Goal: Task Accomplishment & Management: Use online tool/utility

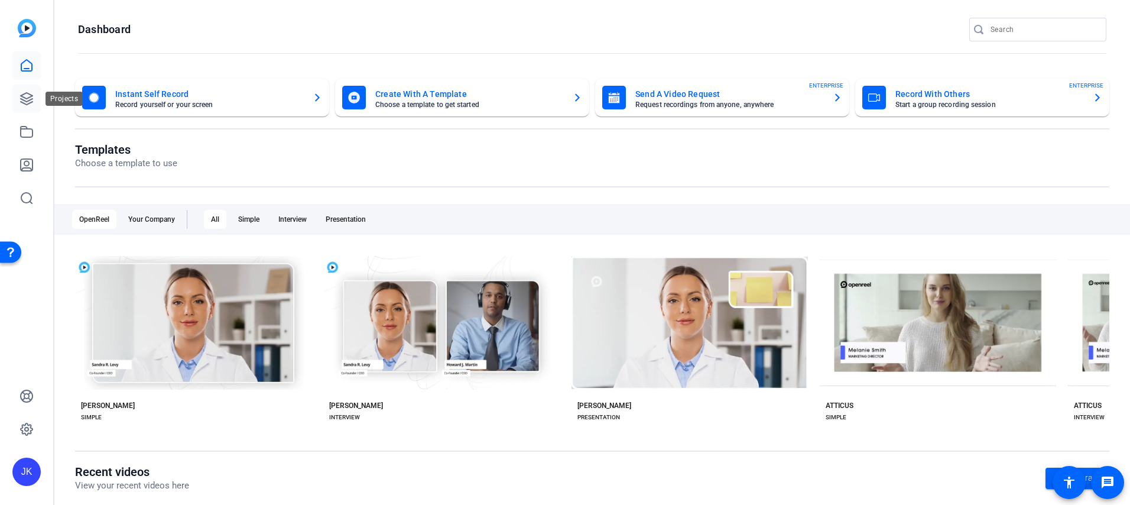
click at [22, 90] on link at bounding box center [26, 98] width 28 height 28
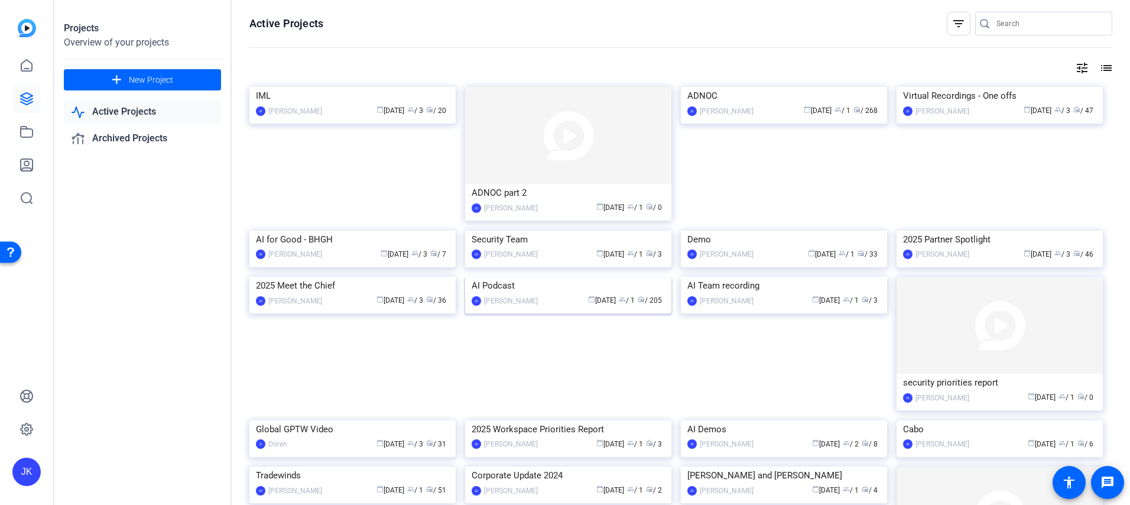
click at [611, 277] on img at bounding box center [568, 277] width 206 height 0
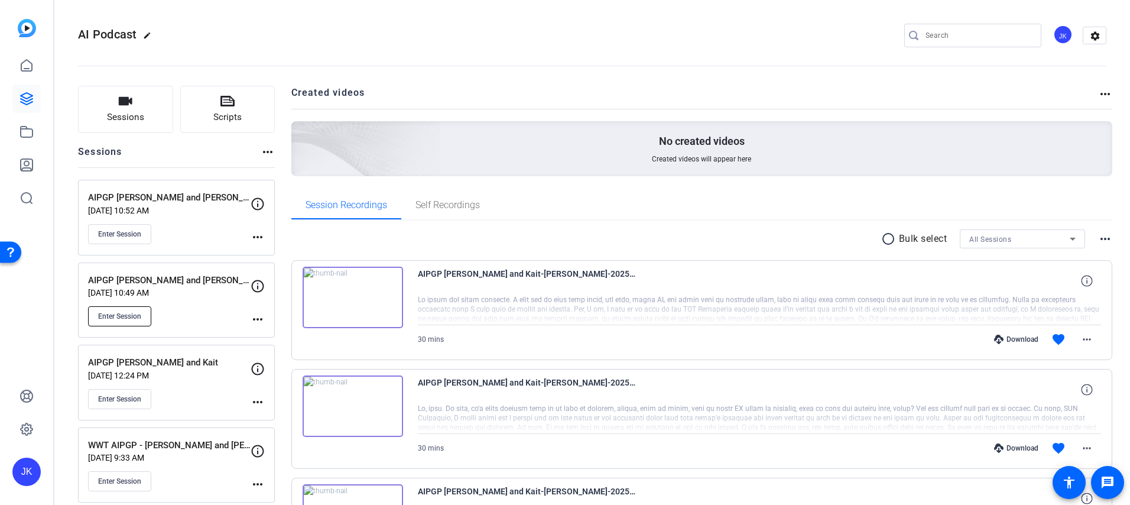
click at [125, 311] on span "Enter Session" at bounding box center [119, 315] width 43 height 9
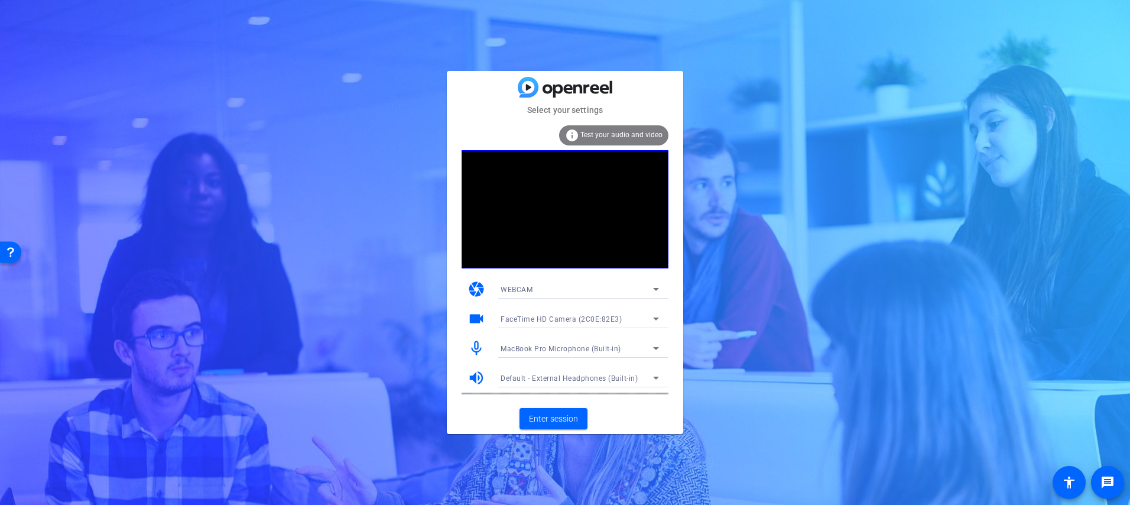
click at [656, 314] on icon at bounding box center [656, 318] width 14 height 14
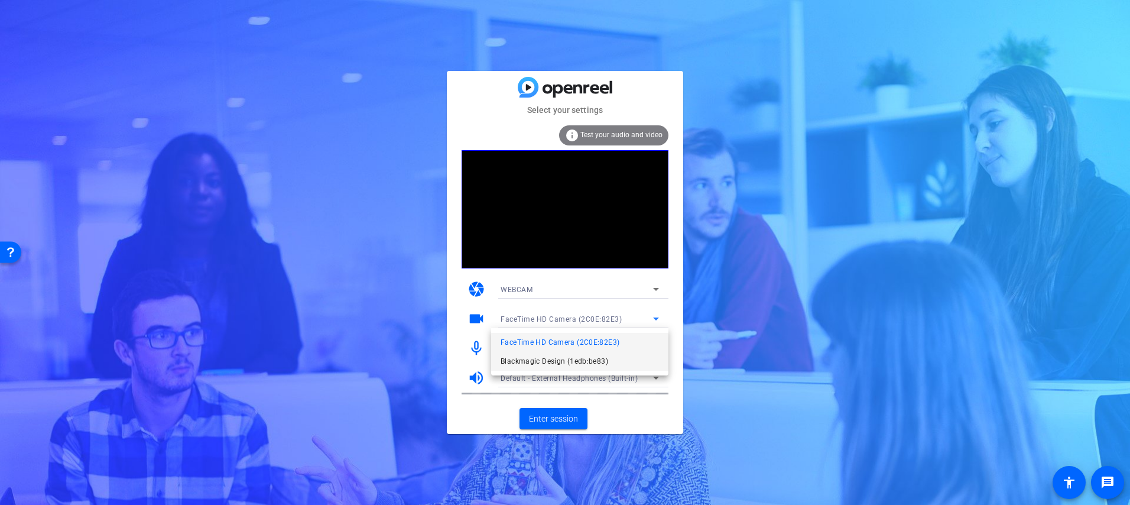
click at [600, 363] on span "Blackmagic Design (1edb:be83)" at bounding box center [554, 361] width 108 height 14
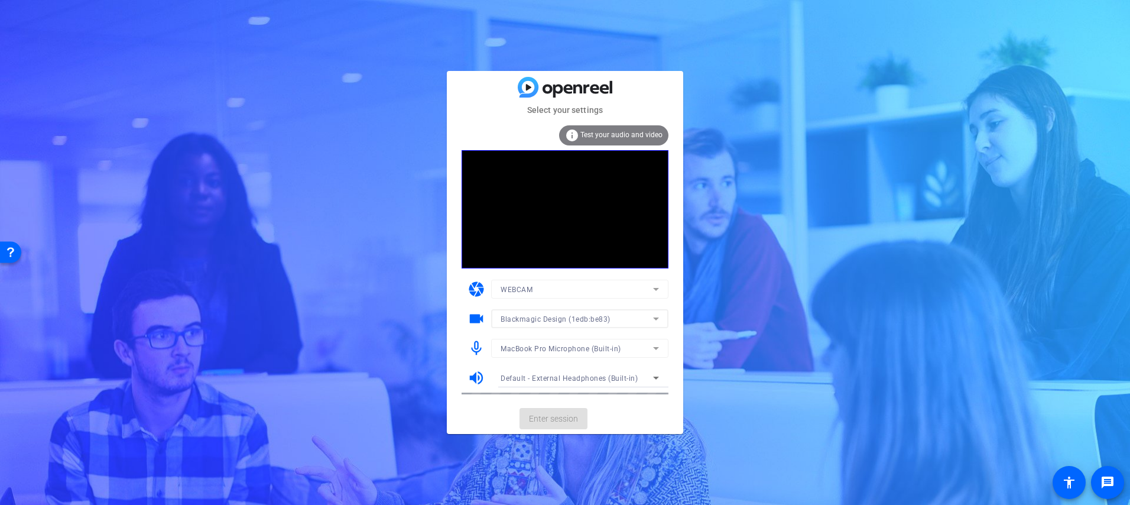
click at [628, 346] on mat-form-field "MacBook Pro Microphone (Built-in)" at bounding box center [579, 348] width 177 height 19
click at [621, 352] on div "MacBook Pro Microphone (Built-in)" at bounding box center [576, 348] width 152 height 15
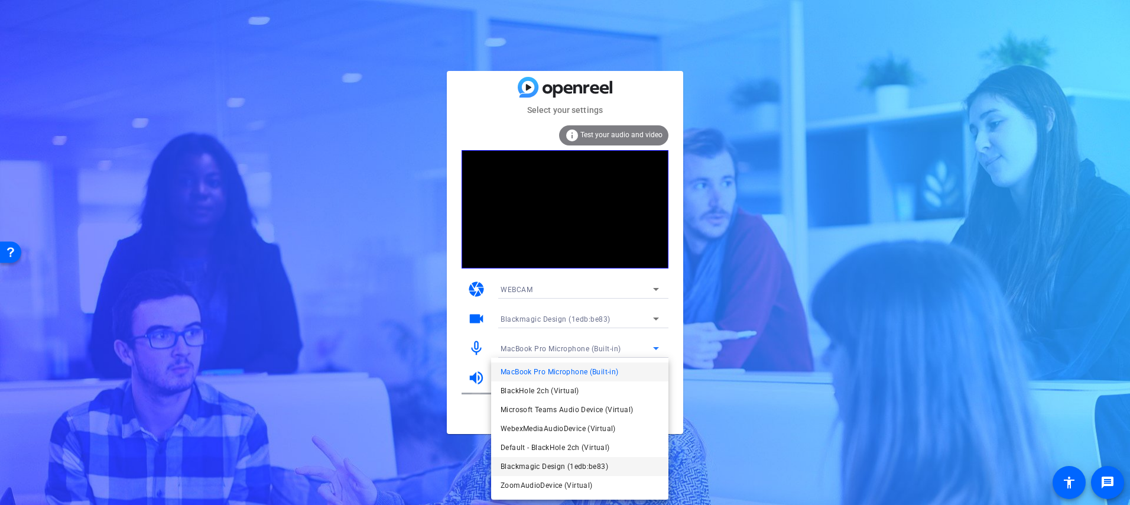
click at [594, 466] on span "Blackmagic Design (1edb:be83)" at bounding box center [554, 466] width 108 height 14
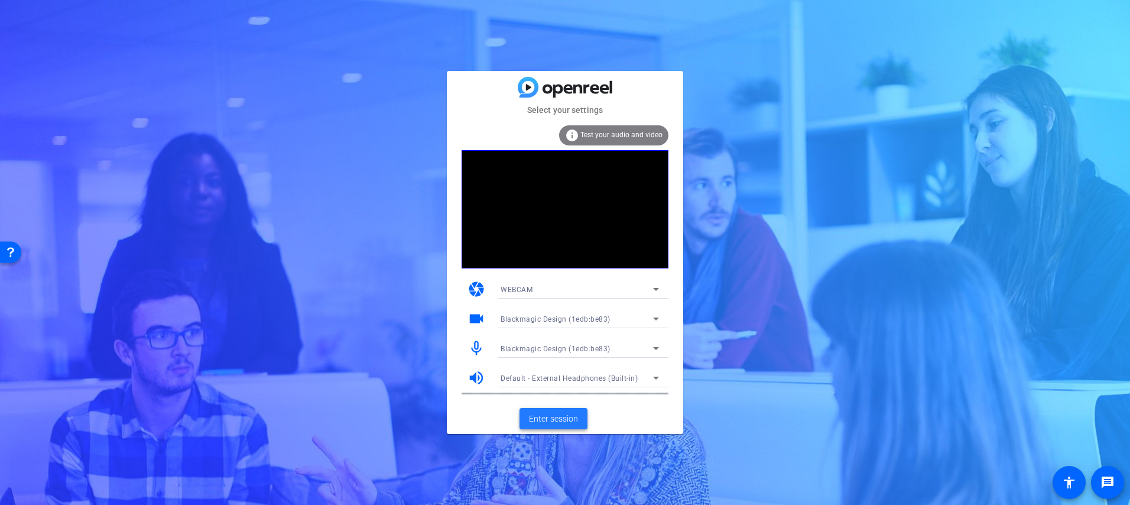
click at [568, 421] on span "Enter session" at bounding box center [553, 418] width 49 height 12
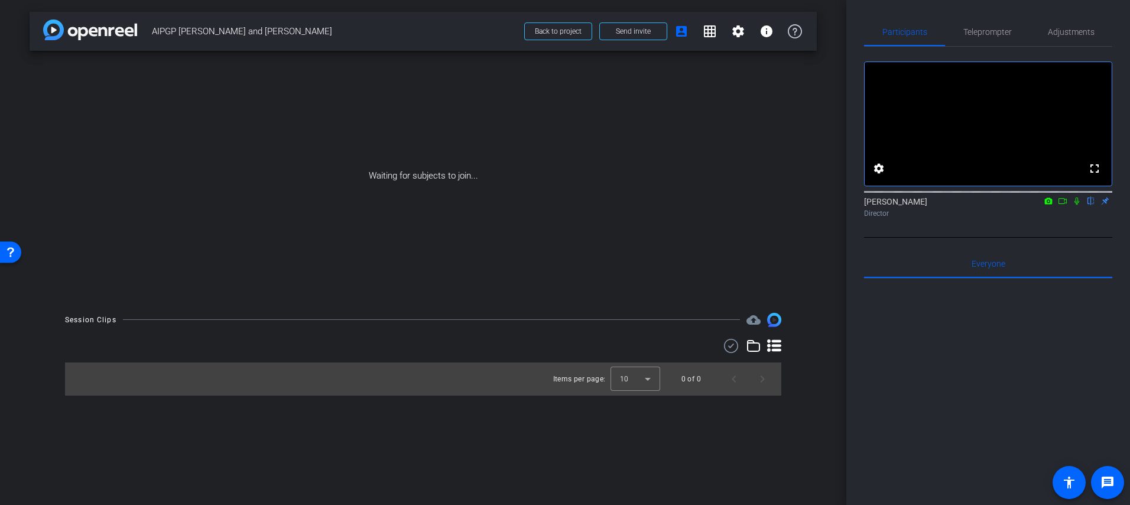
click at [1092, 206] on mat-icon "flip" at bounding box center [1091, 200] width 14 height 11
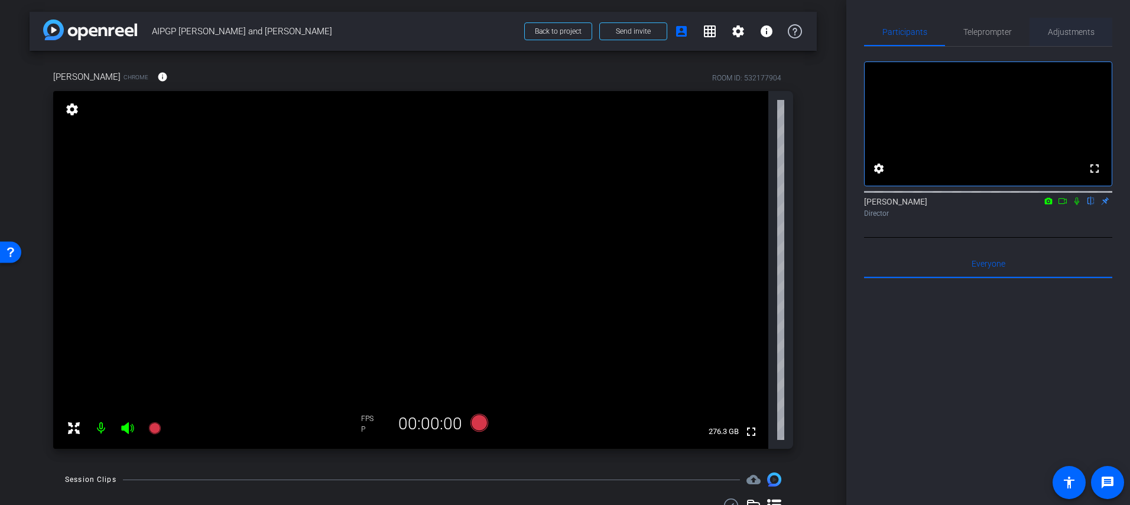
click at [1072, 34] on span "Adjustments" at bounding box center [1071, 32] width 47 height 8
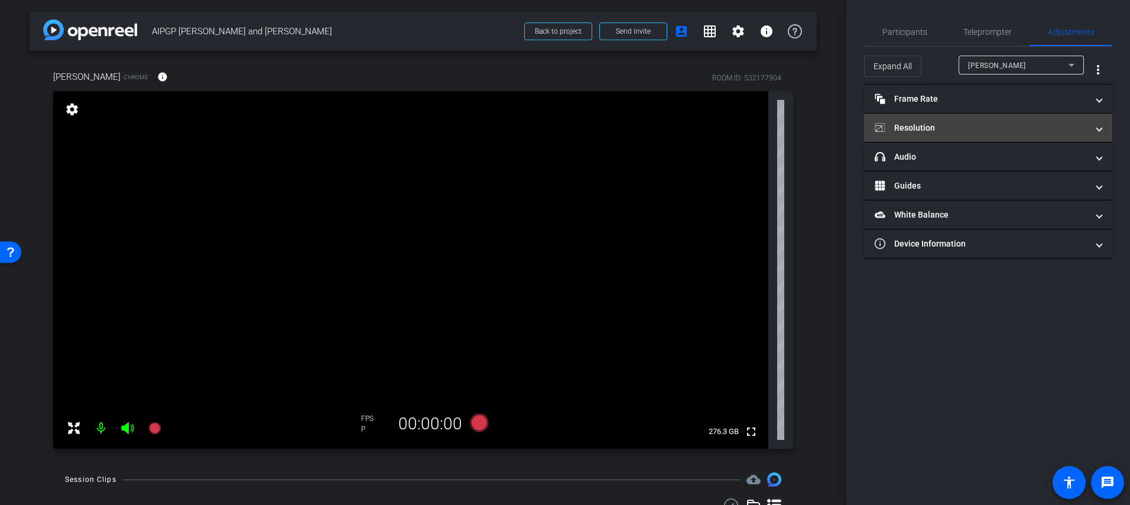
click at [1004, 123] on mat-panel-title "Resolution" at bounding box center [980, 128] width 213 height 12
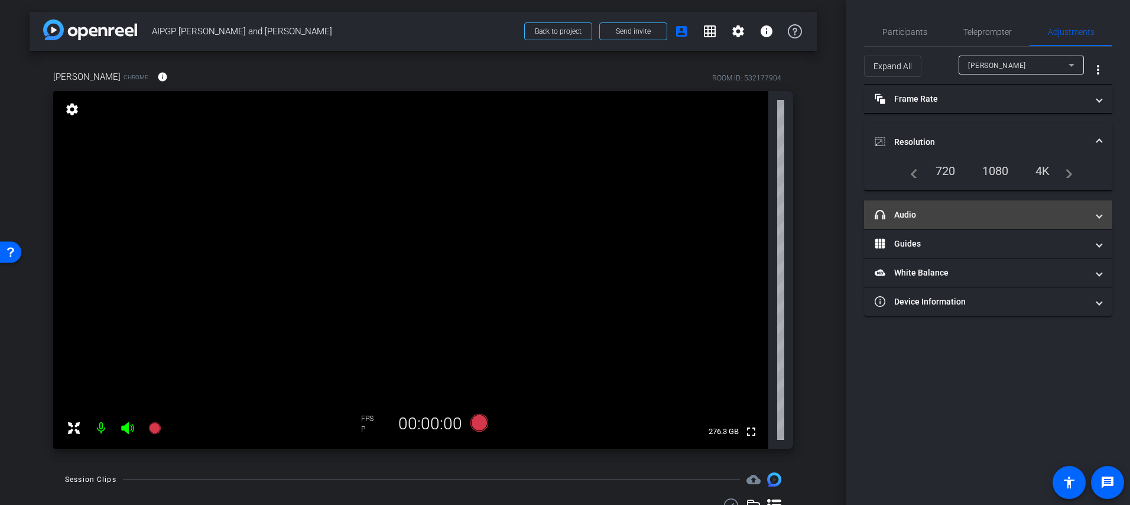
click at [1000, 205] on mat-expansion-panel-header "headphone icon Audio" at bounding box center [988, 214] width 248 height 28
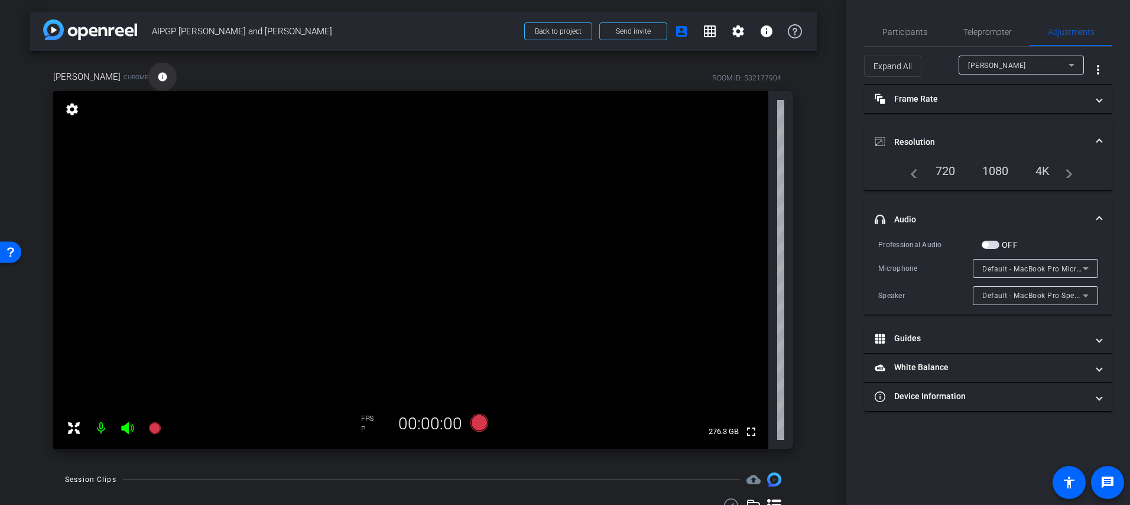
click at [157, 74] on mat-icon "info" at bounding box center [162, 76] width 11 height 11
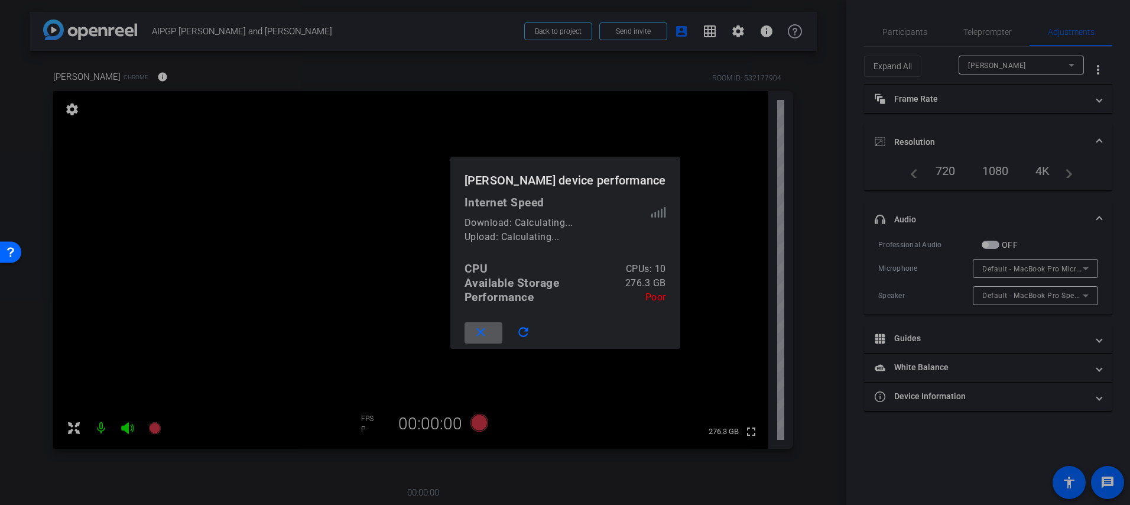
click at [488, 331] on mat-icon "close" at bounding box center [480, 332] width 15 height 15
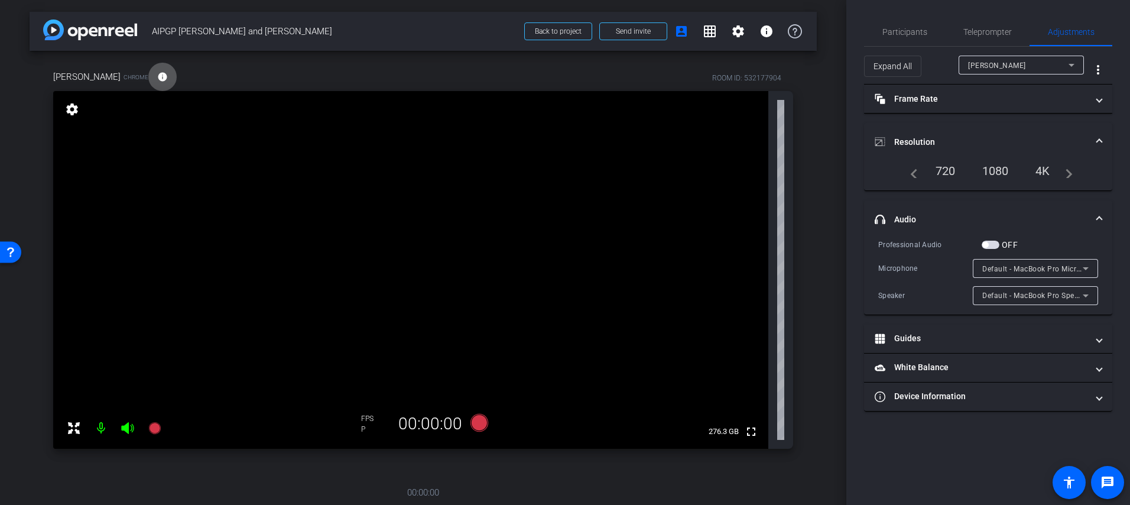
scroll to position [287, 0]
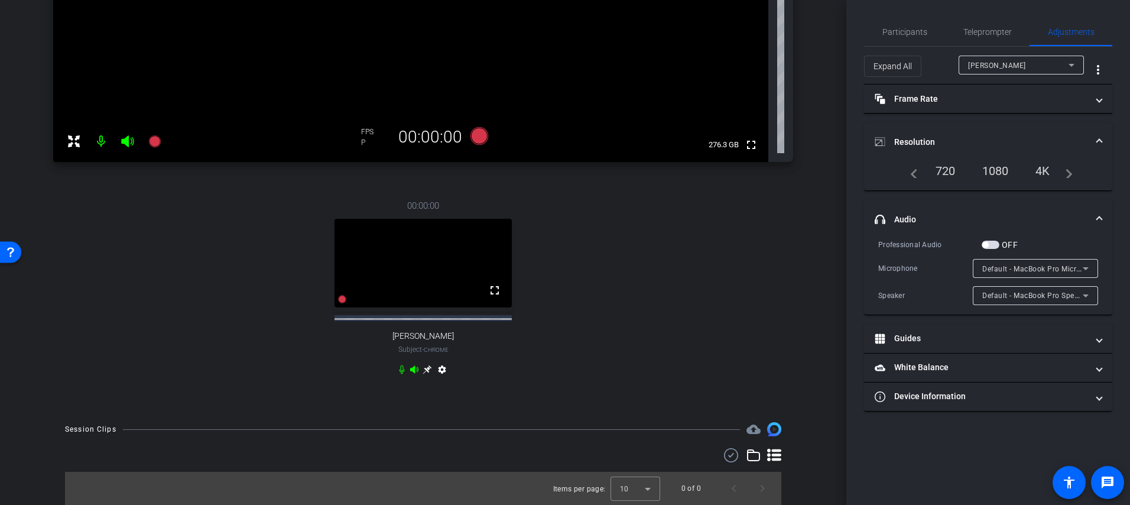
click at [427, 369] on icon at bounding box center [426, 369] width 9 height 9
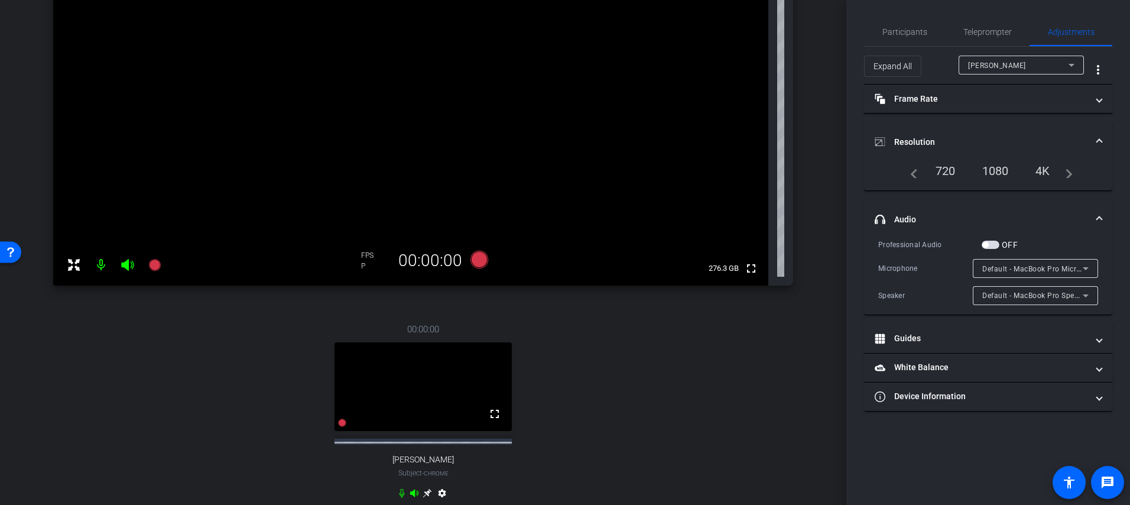
scroll to position [0, 0]
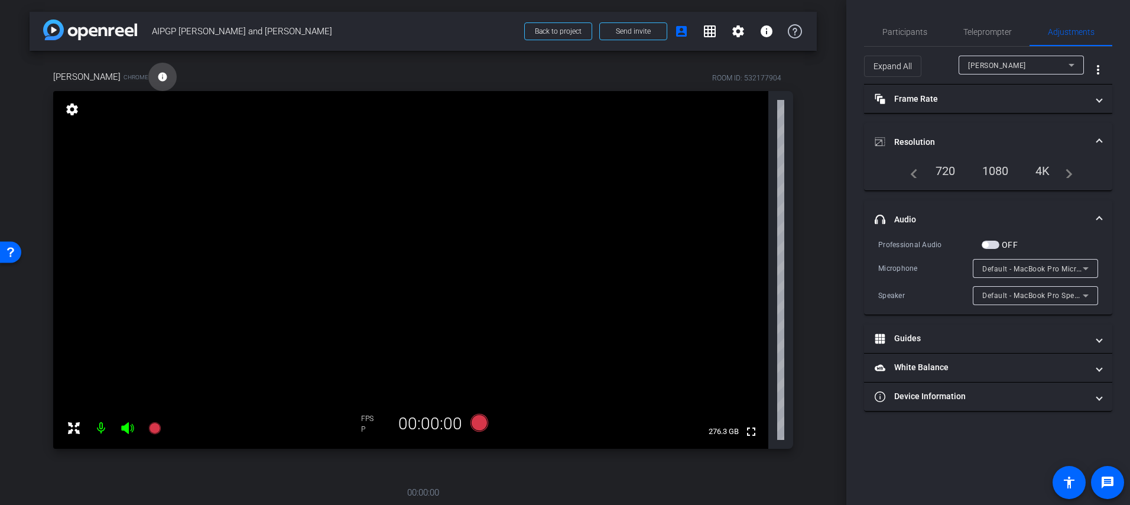
click at [157, 81] on mat-icon "info" at bounding box center [162, 76] width 11 height 11
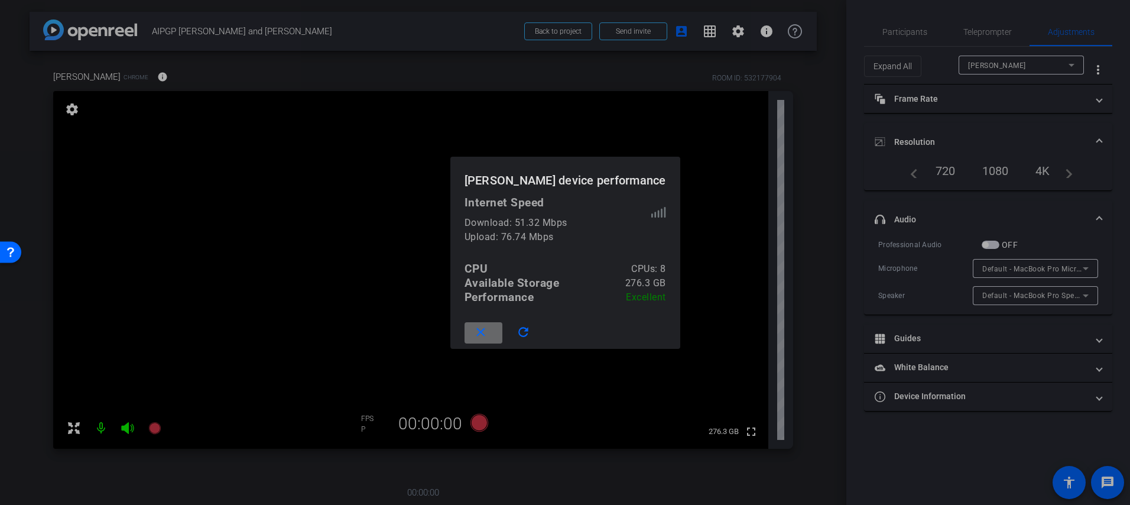
click at [488, 331] on mat-icon "close" at bounding box center [480, 332] width 15 height 15
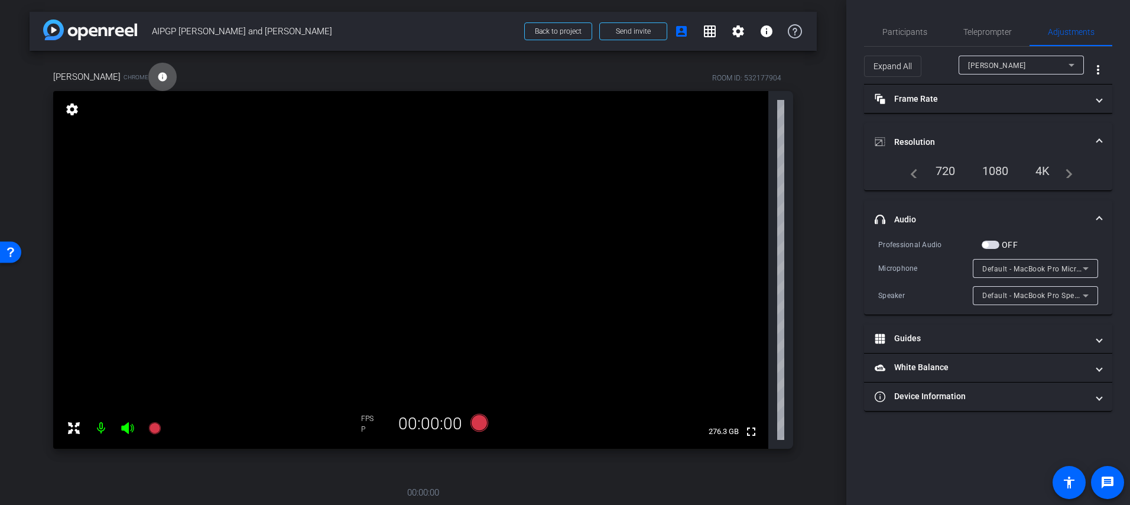
click at [1010, 66] on div "Todd Barron" at bounding box center [1018, 65] width 100 height 15
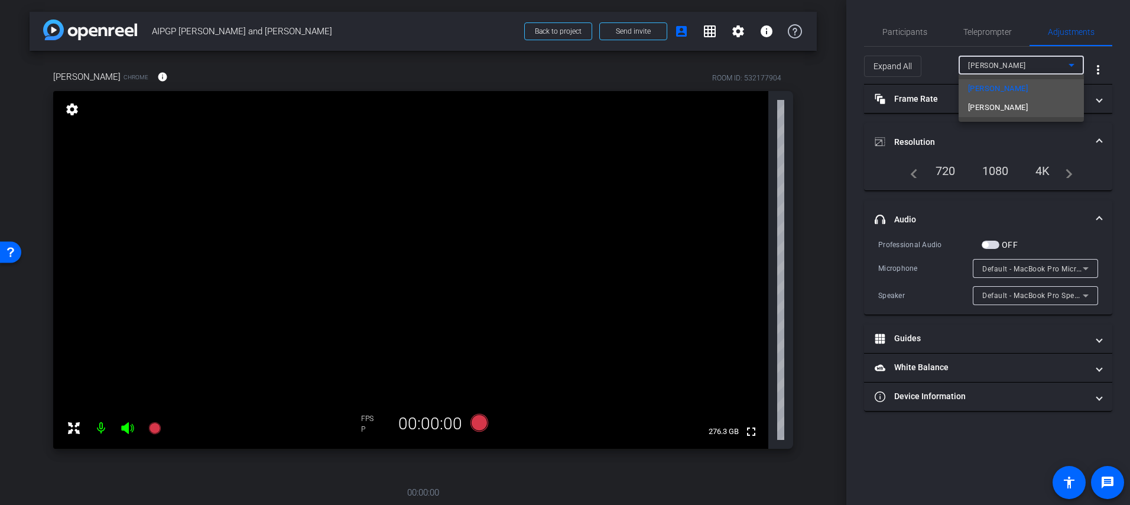
click at [1002, 107] on span "Jack French" at bounding box center [998, 107] width 60 height 14
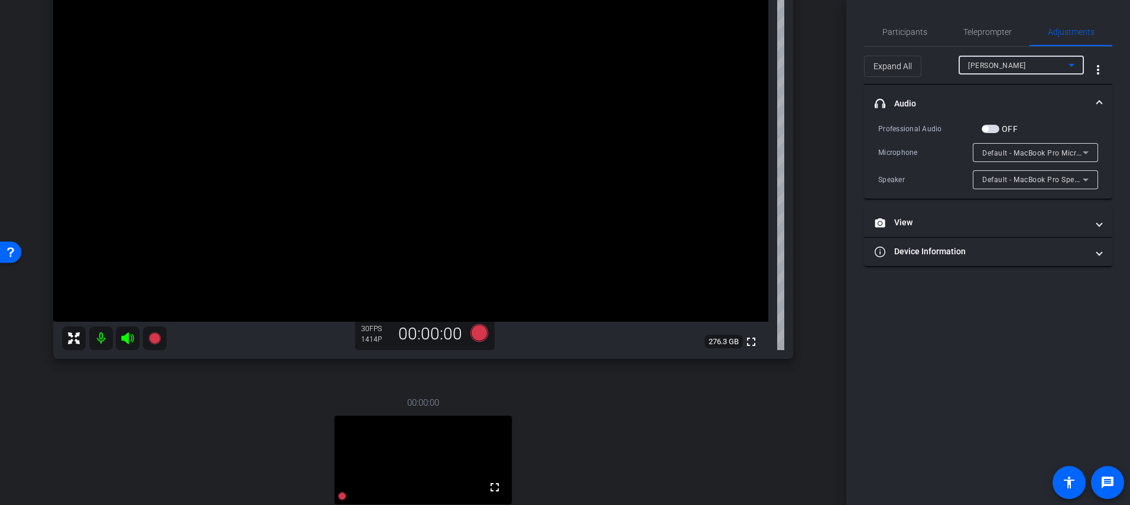
scroll to position [39, 0]
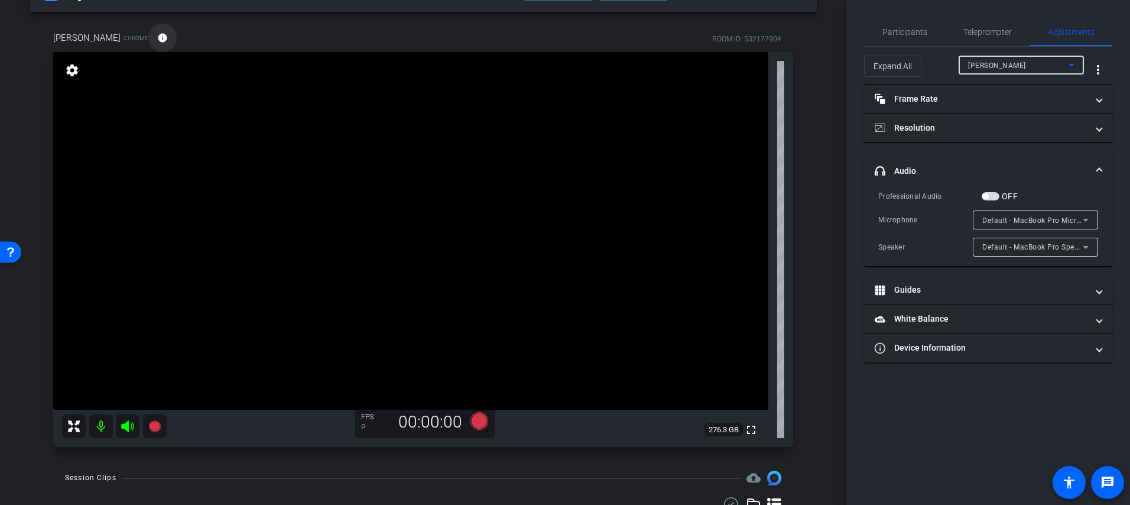
click at [157, 33] on mat-icon "info" at bounding box center [162, 37] width 11 height 11
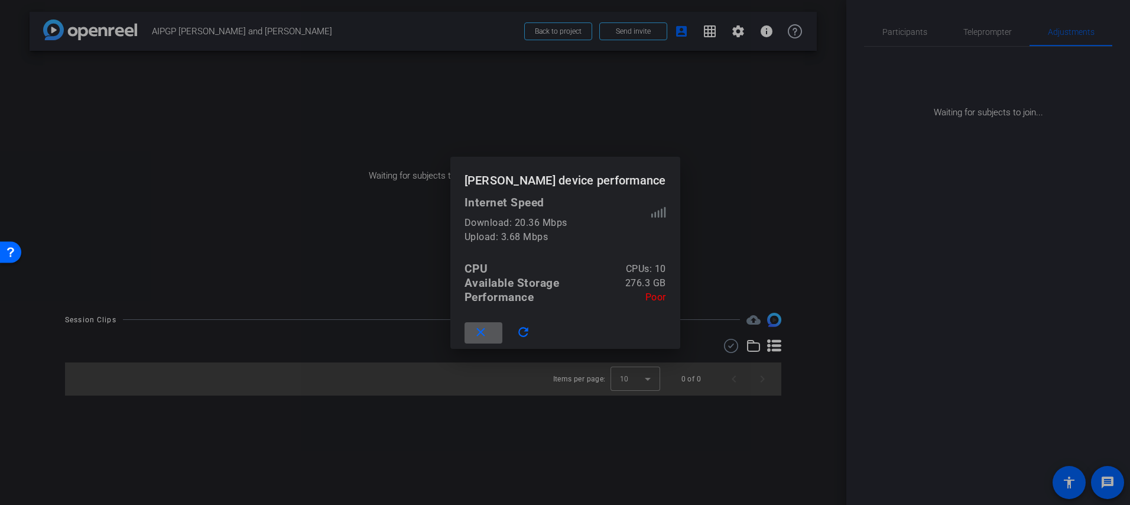
scroll to position [0, 0]
click at [737, 229] on div at bounding box center [565, 252] width 1130 height 505
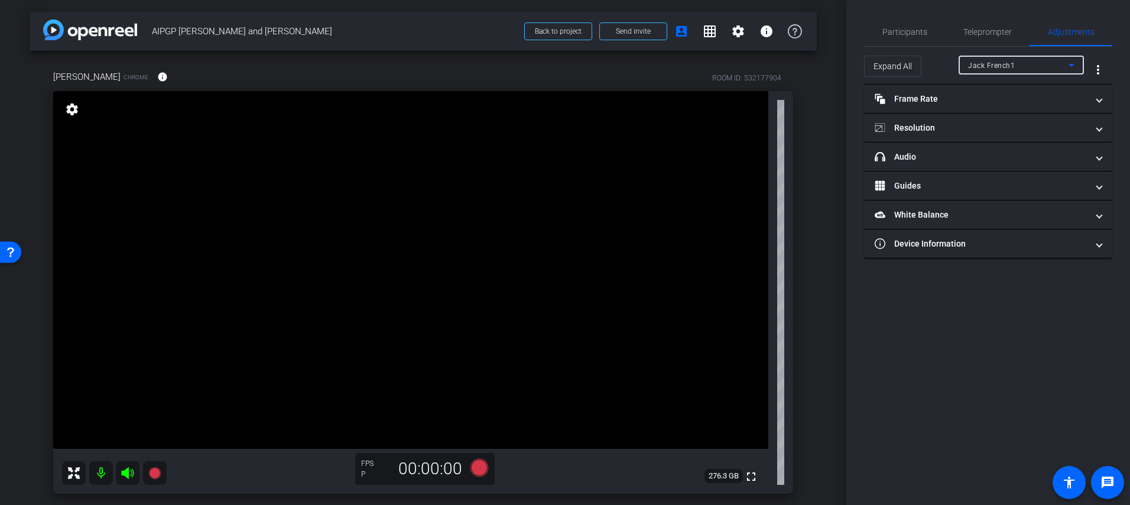
click at [1030, 61] on div "Jack French1" at bounding box center [1018, 65] width 100 height 15
click at [1016, 92] on mat-option "Todd Barron" at bounding box center [1020, 88] width 125 height 19
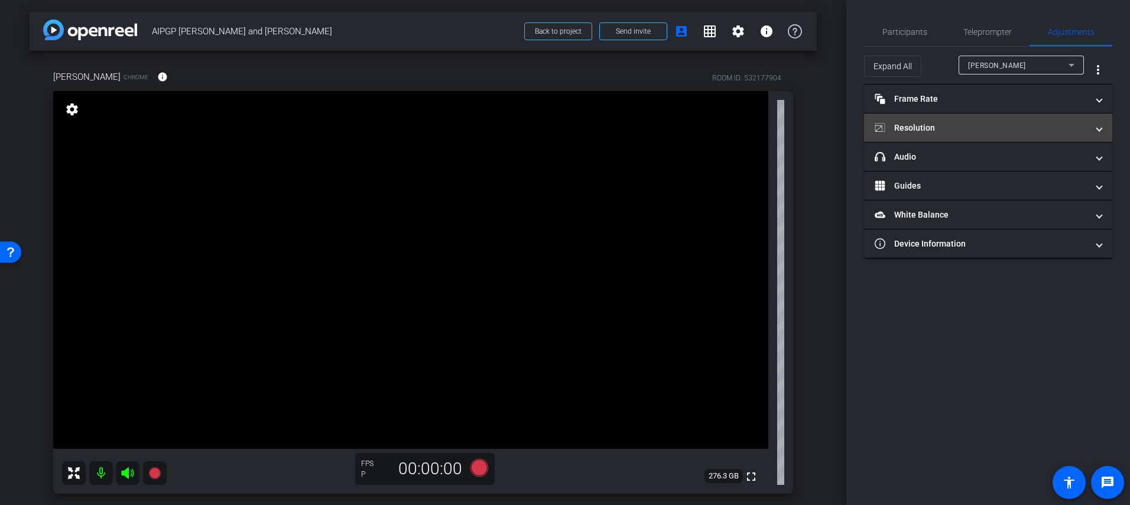
click at [984, 134] on mat-expansion-panel-header "Resolution" at bounding box center [988, 127] width 248 height 28
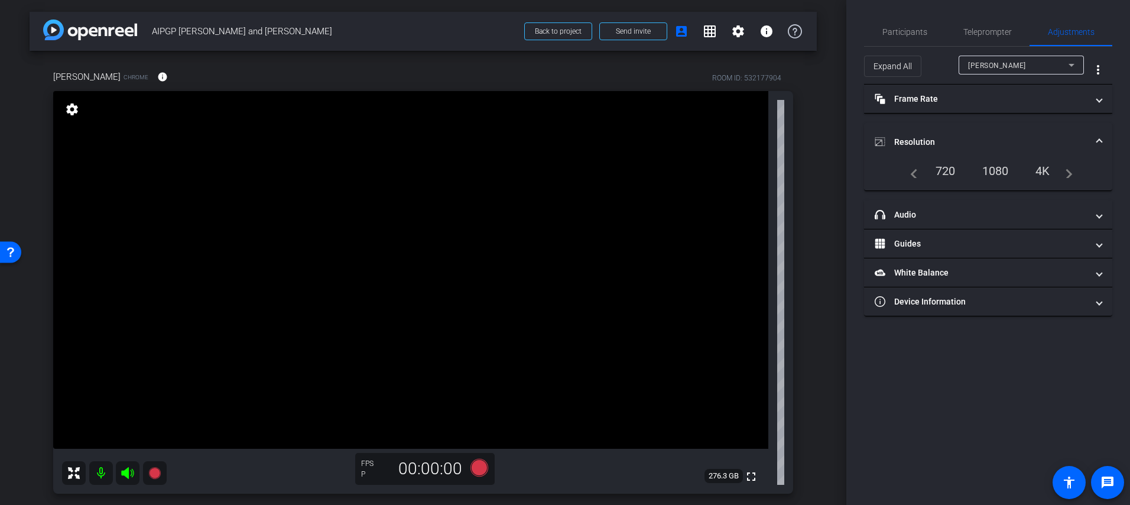
click at [949, 170] on div "720" at bounding box center [945, 171] width 38 height 20
click at [718, 37] on span at bounding box center [709, 31] width 28 height 28
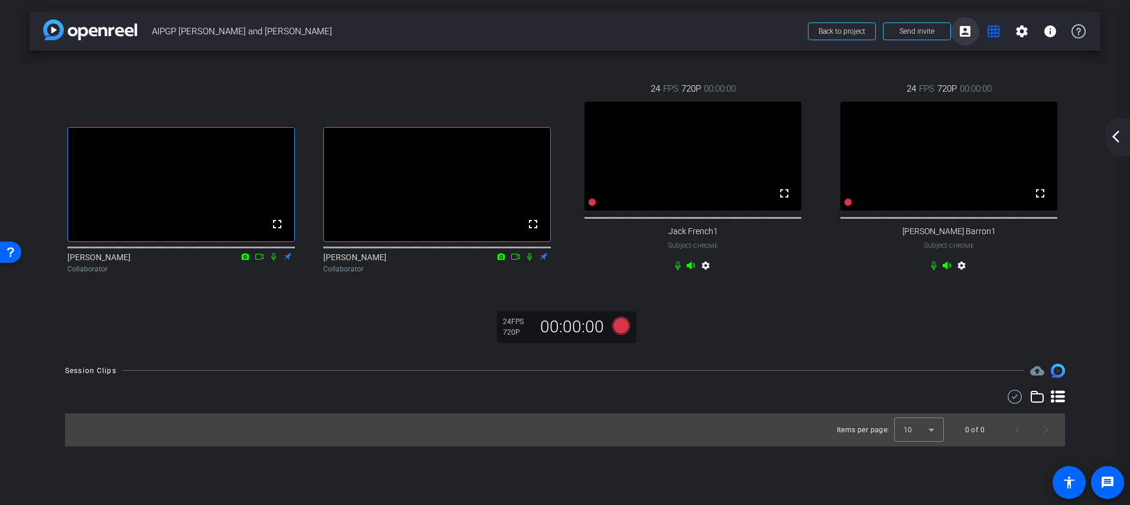
click at [967, 36] on mat-icon "account_box" at bounding box center [965, 31] width 14 height 14
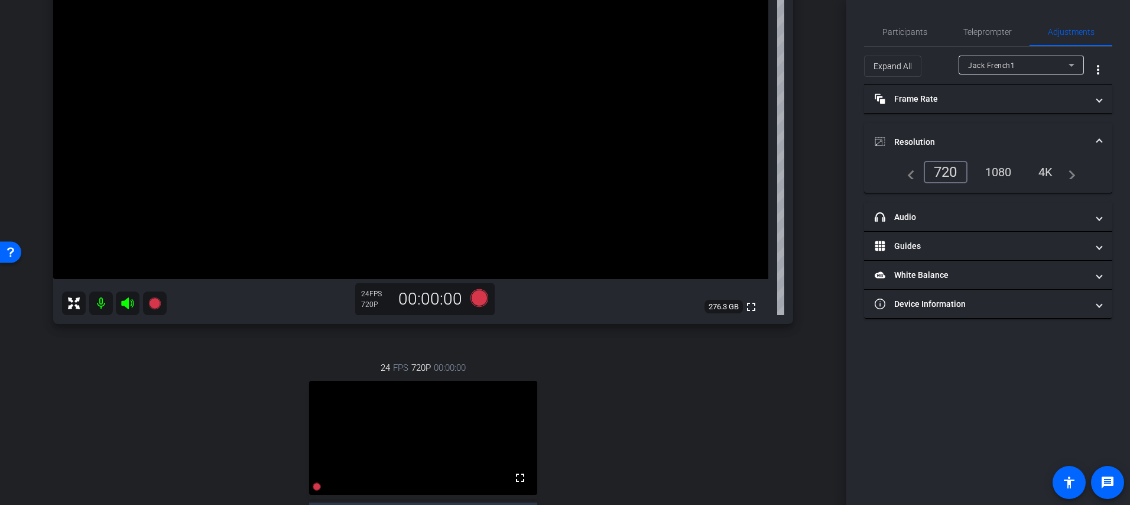
scroll to position [368, 0]
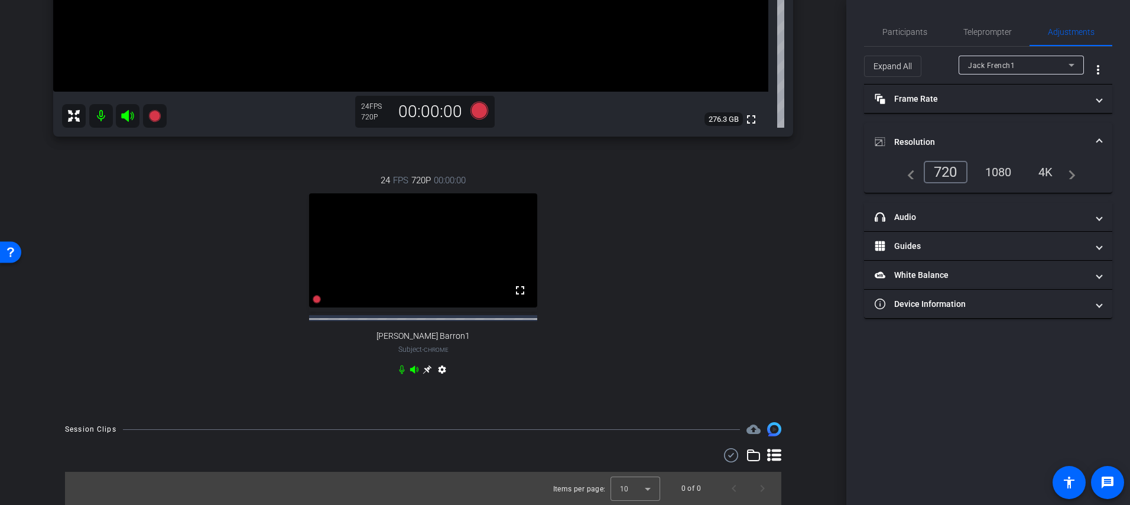
click at [430, 370] on icon at bounding box center [426, 369] width 9 height 9
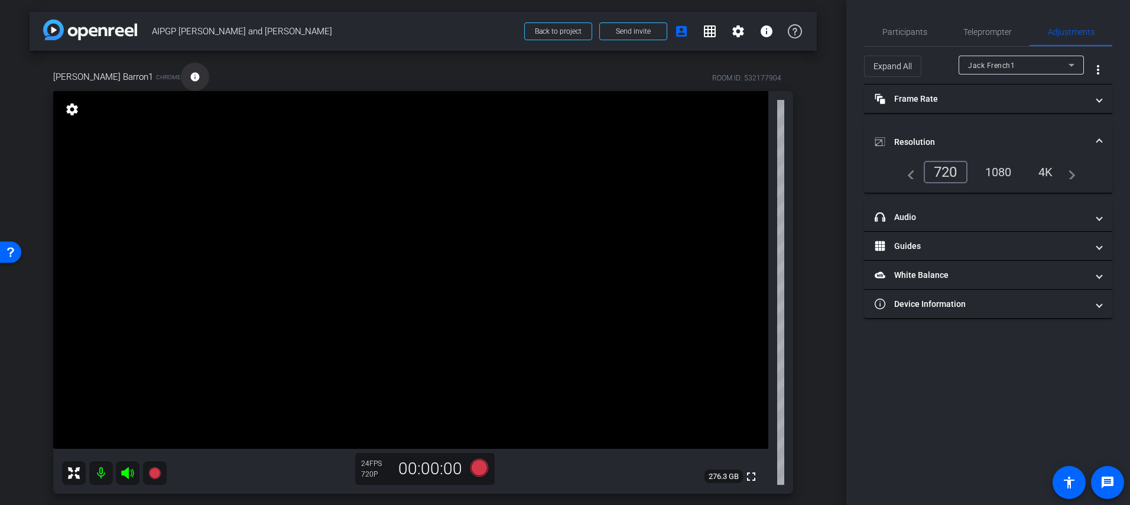
click at [181, 74] on span at bounding box center [195, 77] width 28 height 28
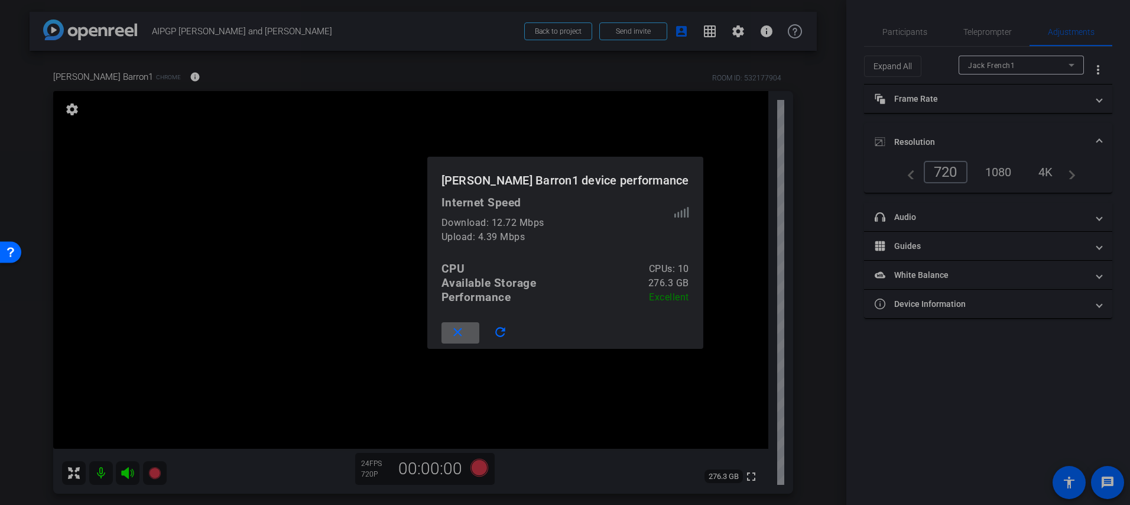
click at [892, 348] on div at bounding box center [565, 252] width 1130 height 505
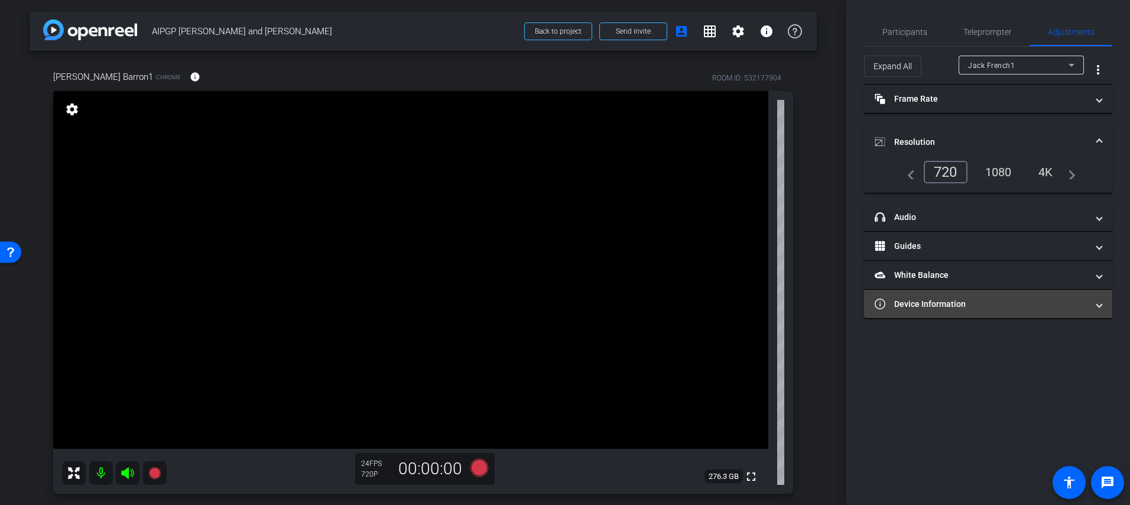
click at [964, 307] on mat-panel-title "Device Information" at bounding box center [980, 304] width 213 height 12
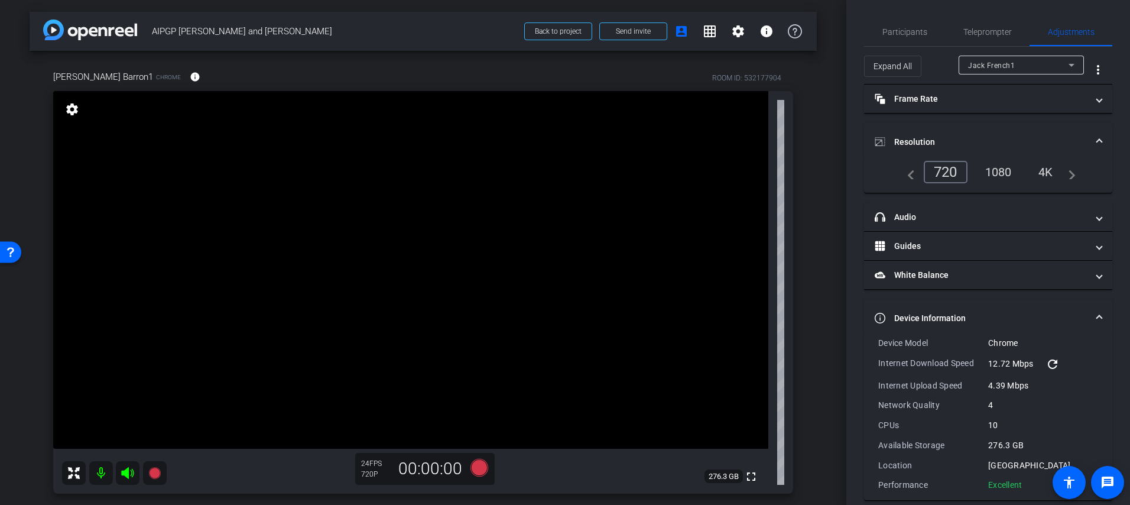
scroll to position [14, 0]
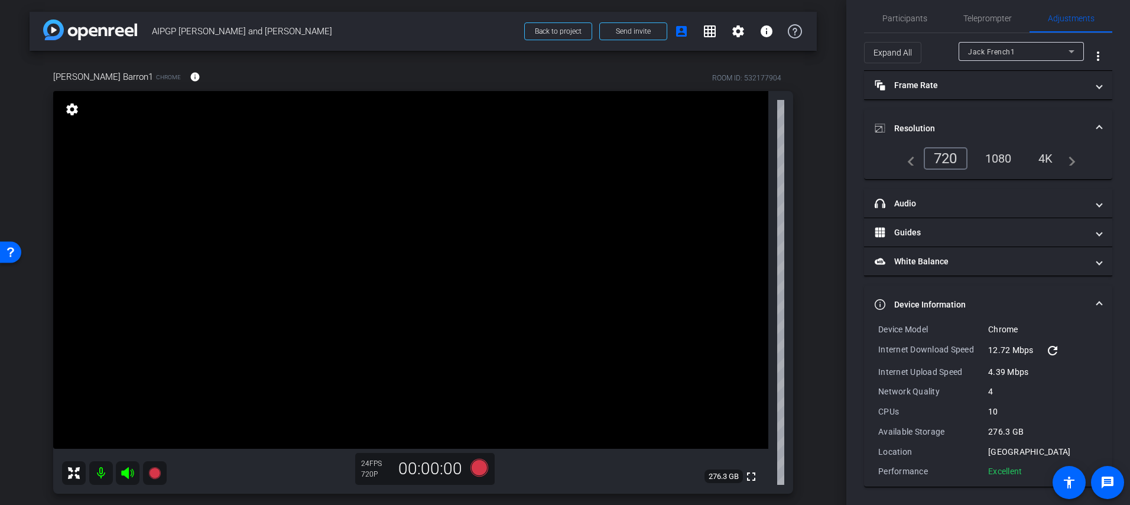
click at [977, 288] on mat-expansion-panel-header "Device Information" at bounding box center [988, 304] width 248 height 38
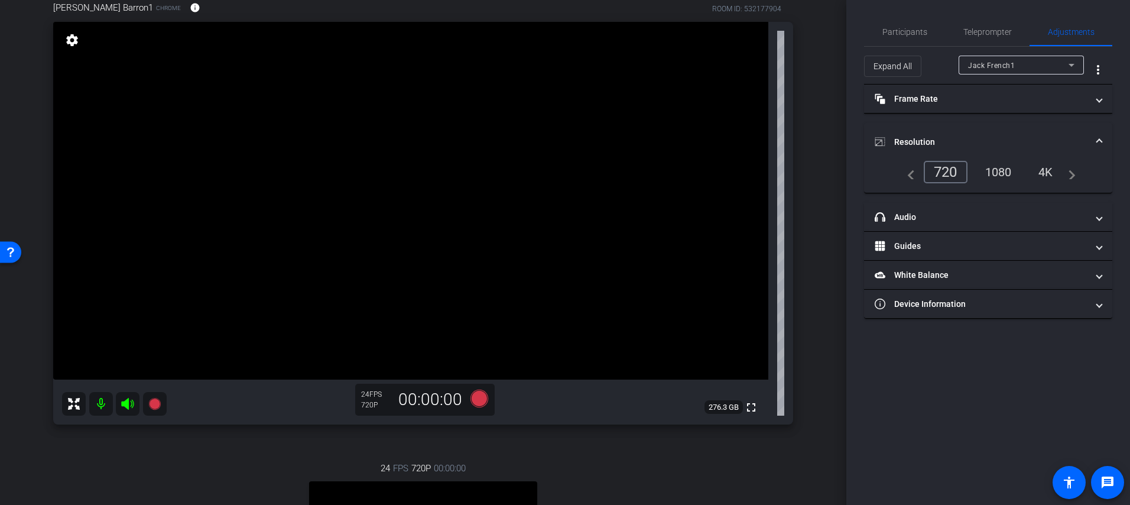
scroll to position [0, 0]
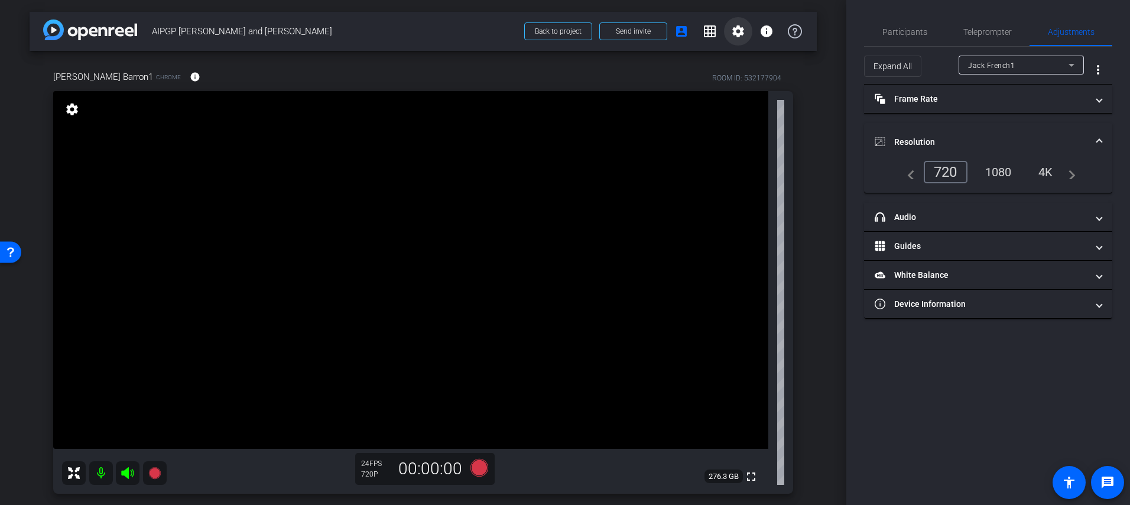
click at [734, 38] on span at bounding box center [738, 31] width 28 height 28
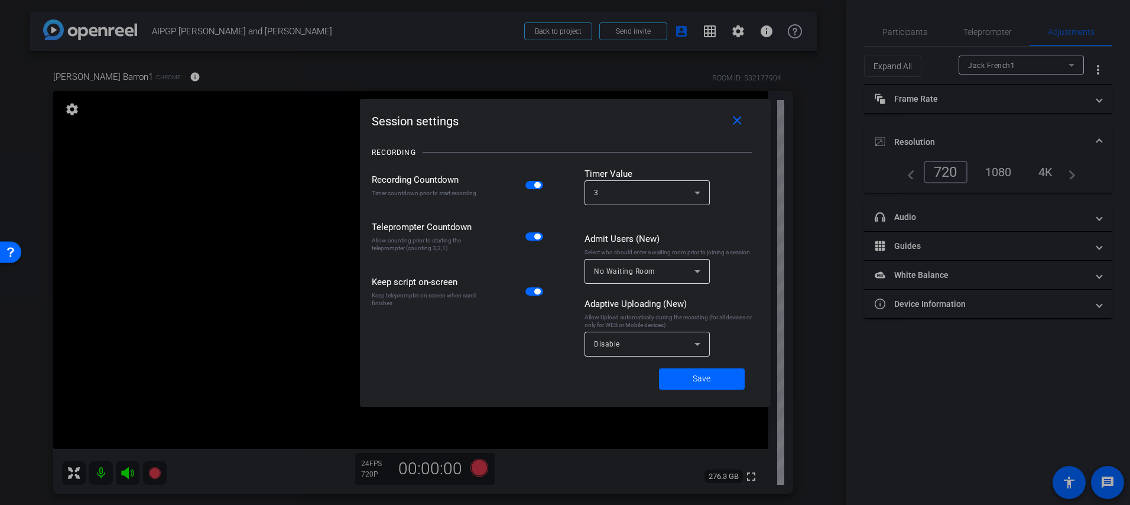
click at [666, 355] on div "Disable" at bounding box center [647, 343] width 106 height 25
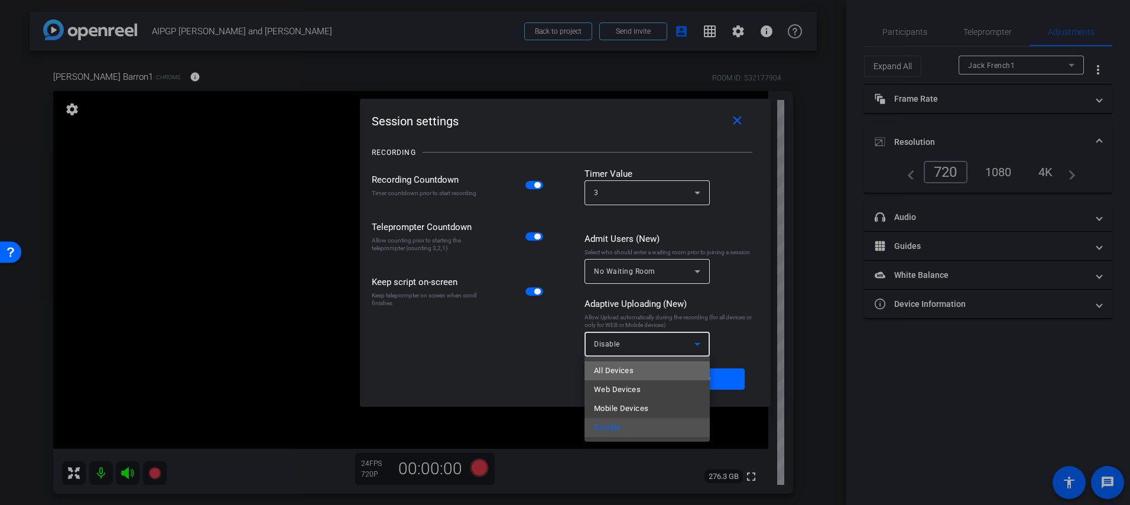
click at [649, 369] on mat-option "All Devices" at bounding box center [646, 370] width 125 height 19
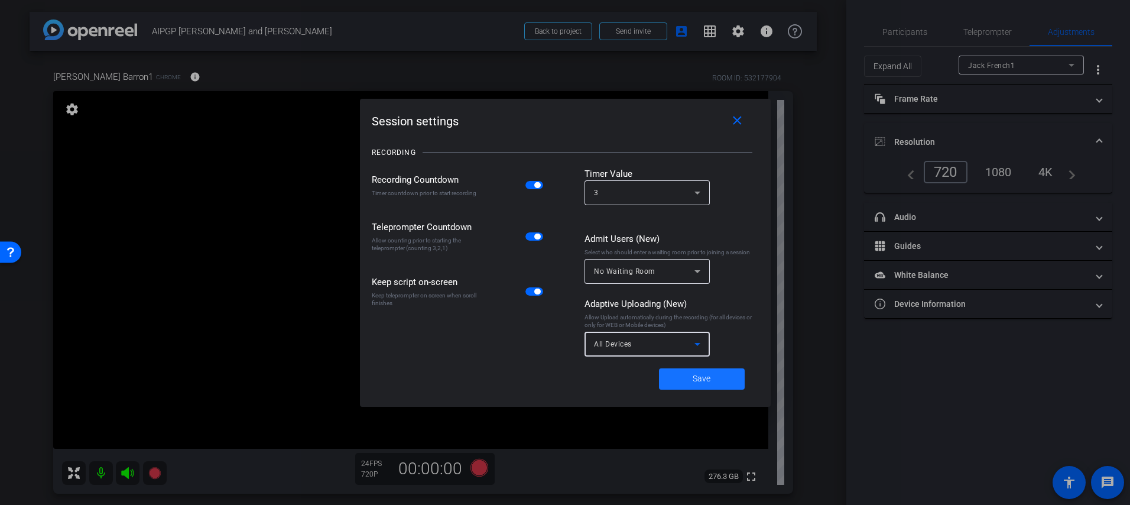
click at [694, 379] on span "Save" at bounding box center [701, 378] width 18 height 12
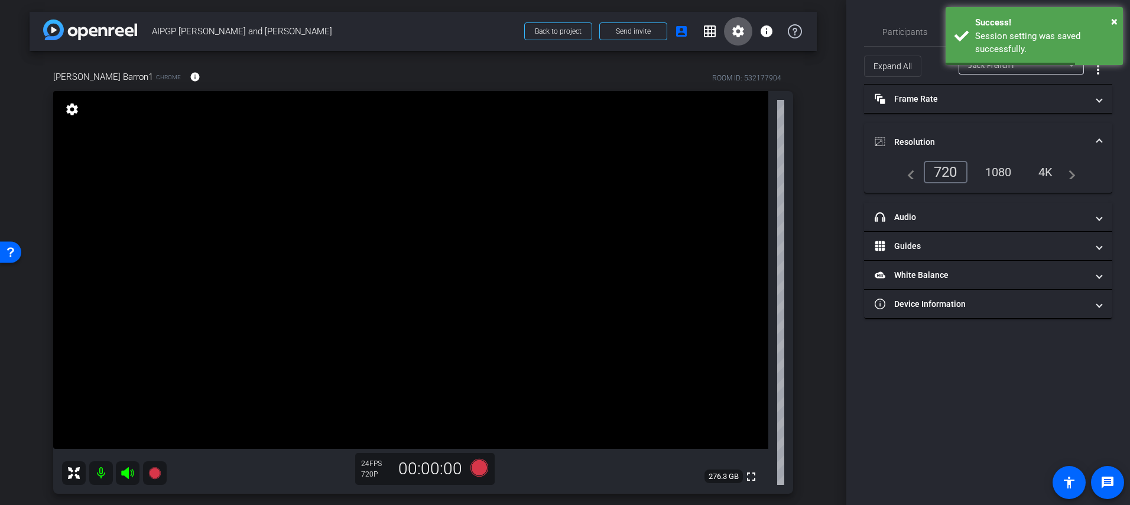
click at [739, 35] on mat-icon "settings" at bounding box center [738, 31] width 14 height 14
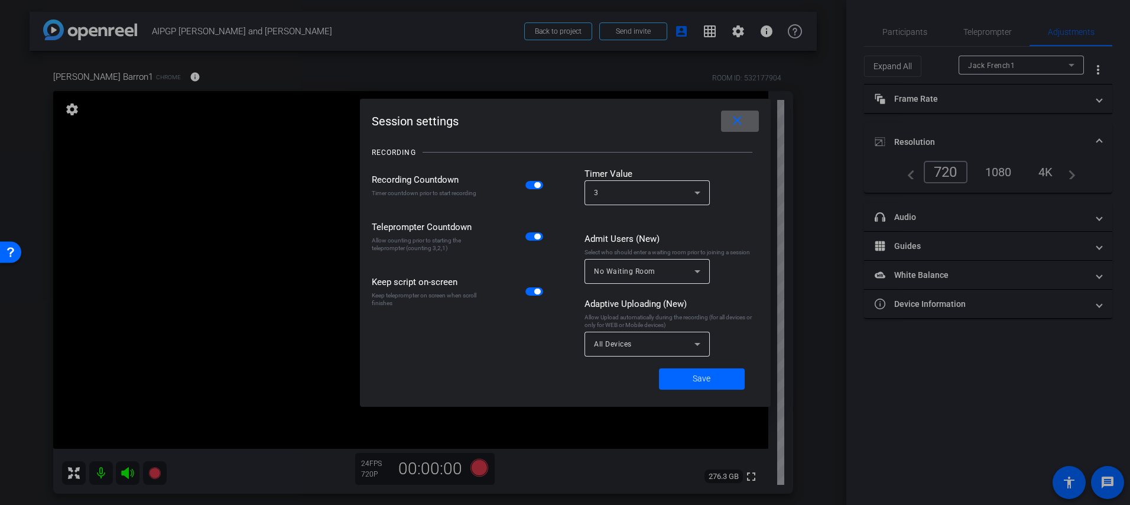
click at [743, 123] on mat-icon "close" at bounding box center [737, 120] width 15 height 15
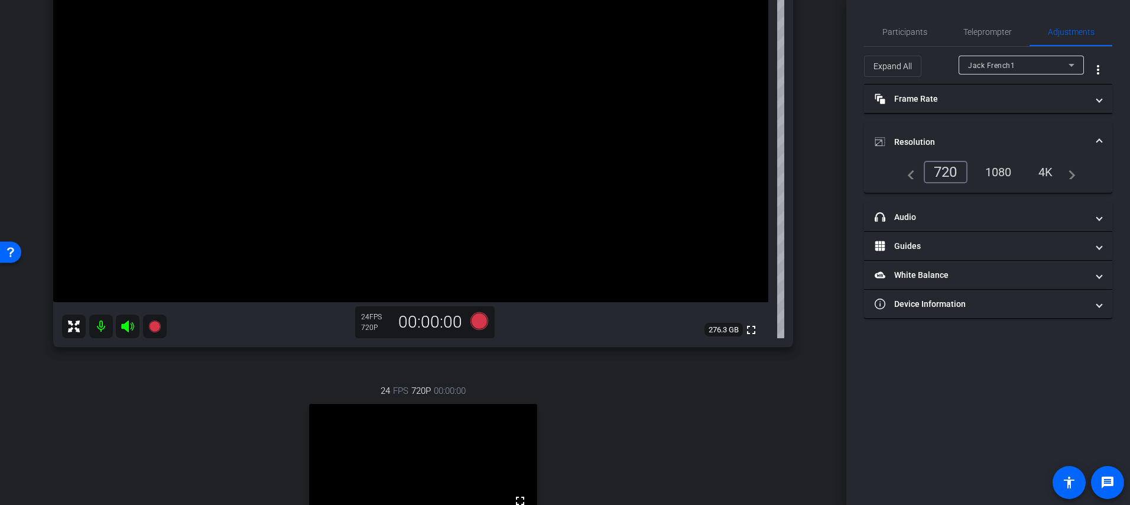
scroll to position [153, 0]
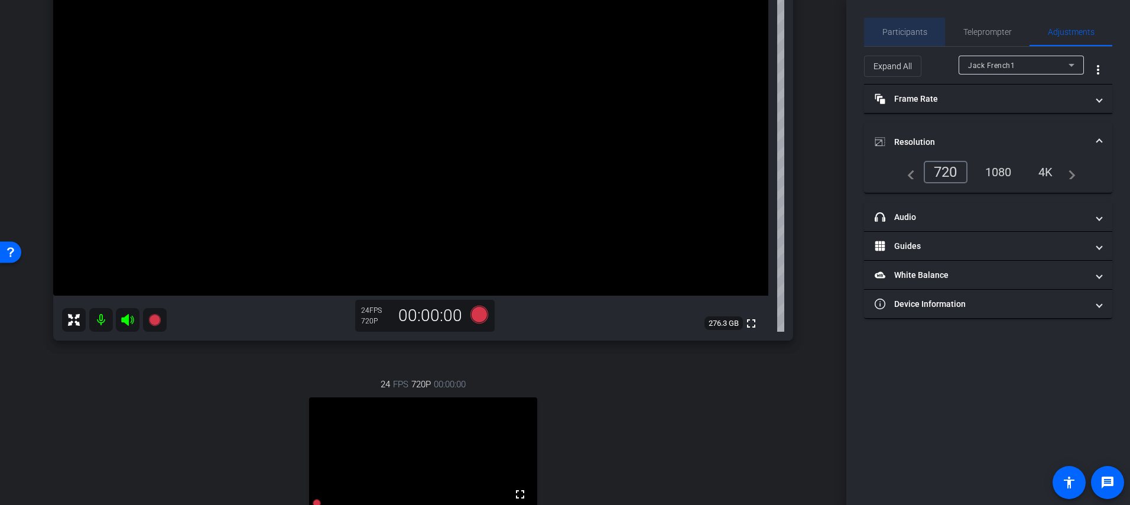
click at [905, 25] on span "Participants" at bounding box center [904, 32] width 45 height 28
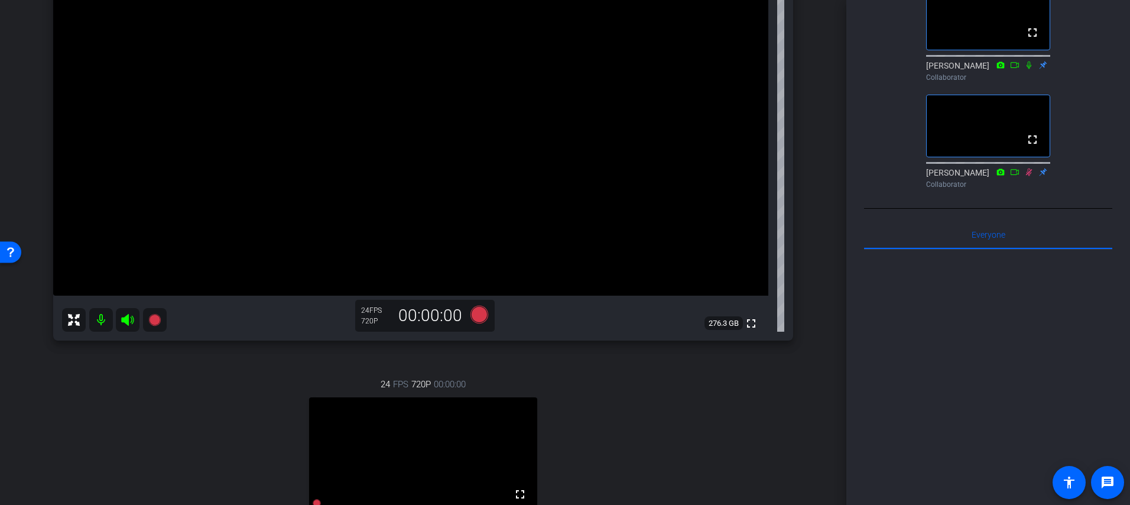
scroll to position [349, 0]
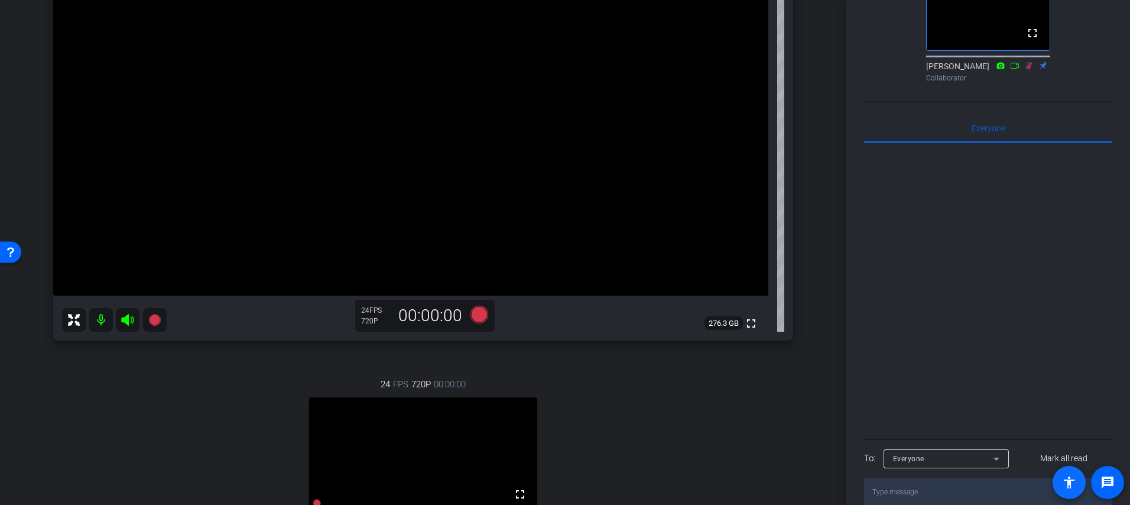
click at [1074, 482] on mat-icon "accessibility" at bounding box center [1069, 482] width 14 height 14
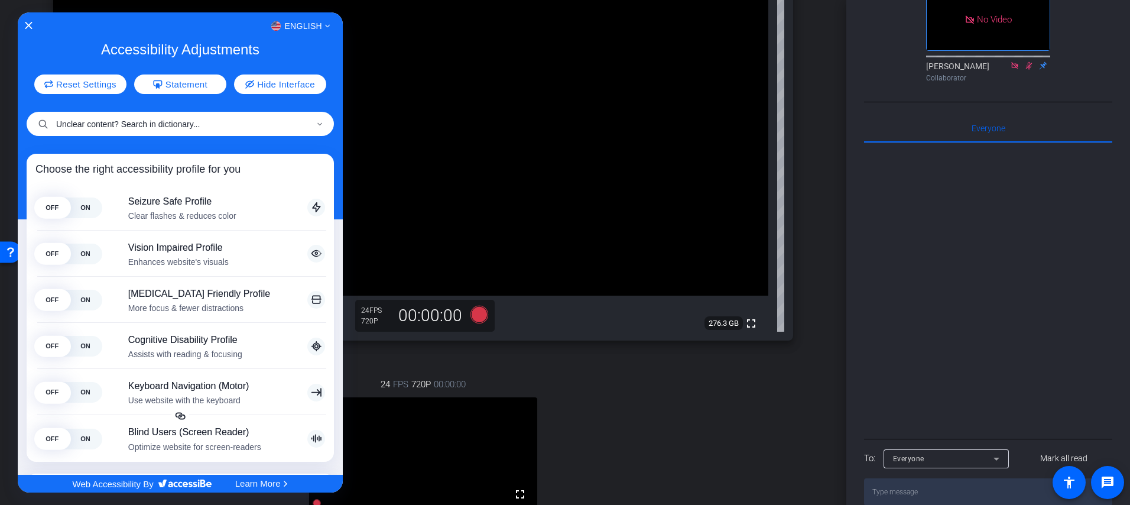
click at [173, 126] on input "Unclear content? Search in dictionary..." at bounding box center [180, 124] width 307 height 24
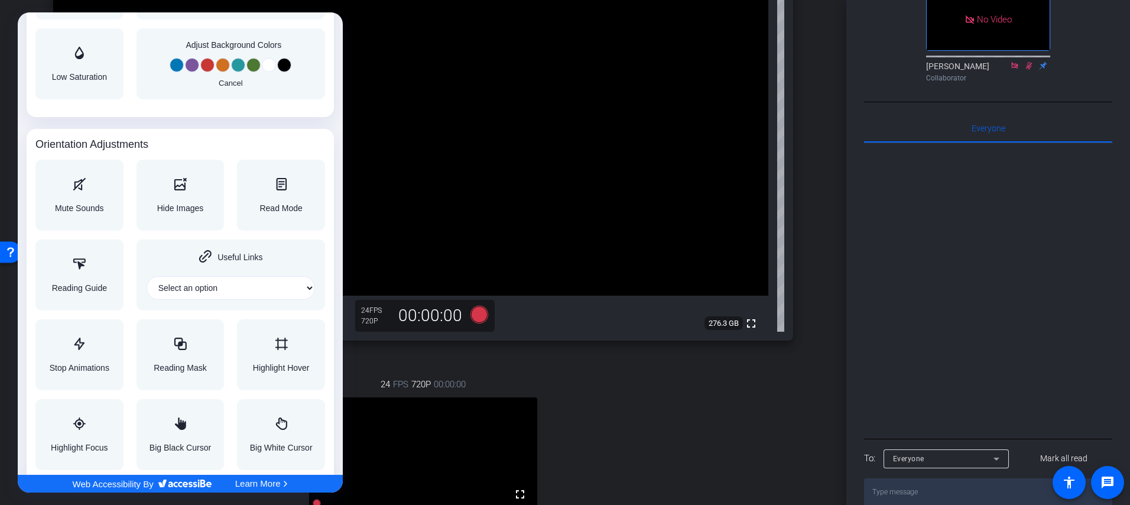
scroll to position [1384, 0]
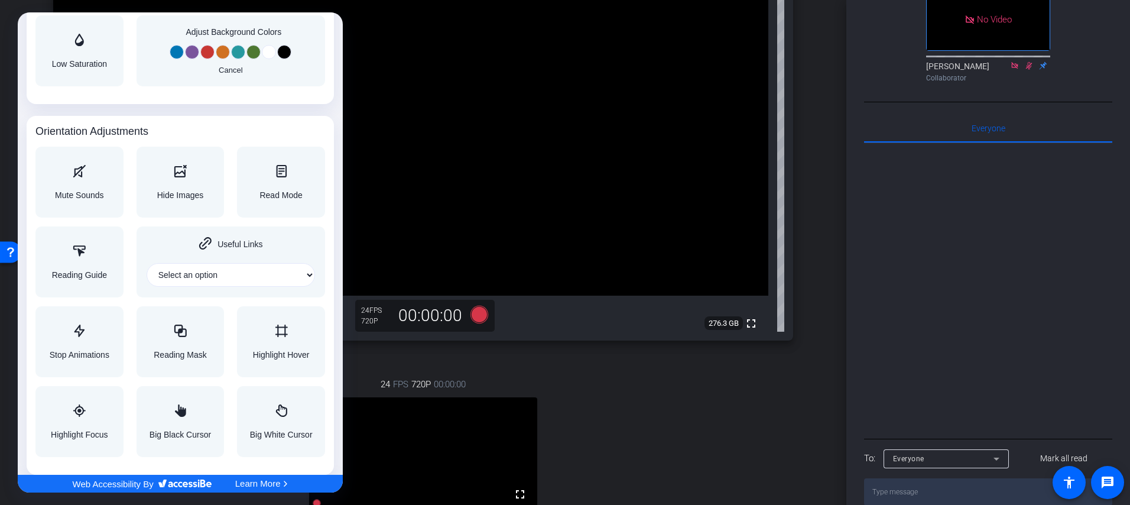
type input "closed caption"
click at [645, 443] on div at bounding box center [565, 252] width 1130 height 505
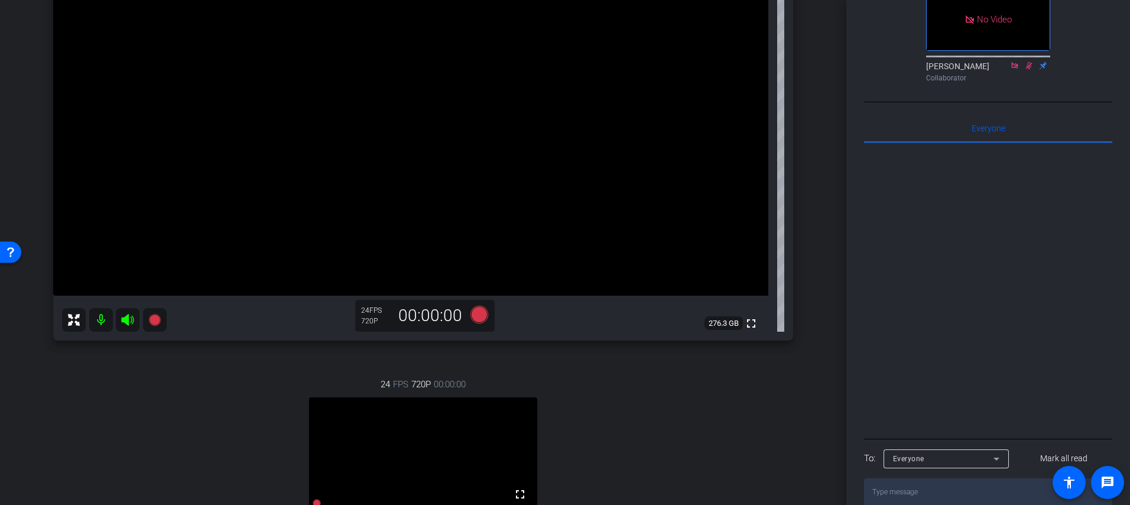
scroll to position [0, 0]
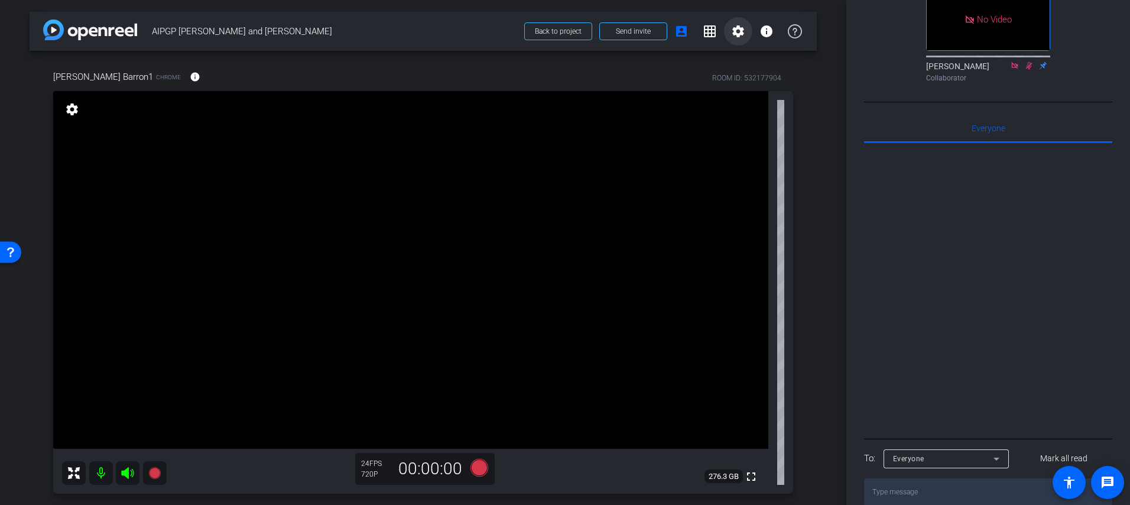
click at [739, 38] on mat-icon "settings" at bounding box center [738, 31] width 14 height 14
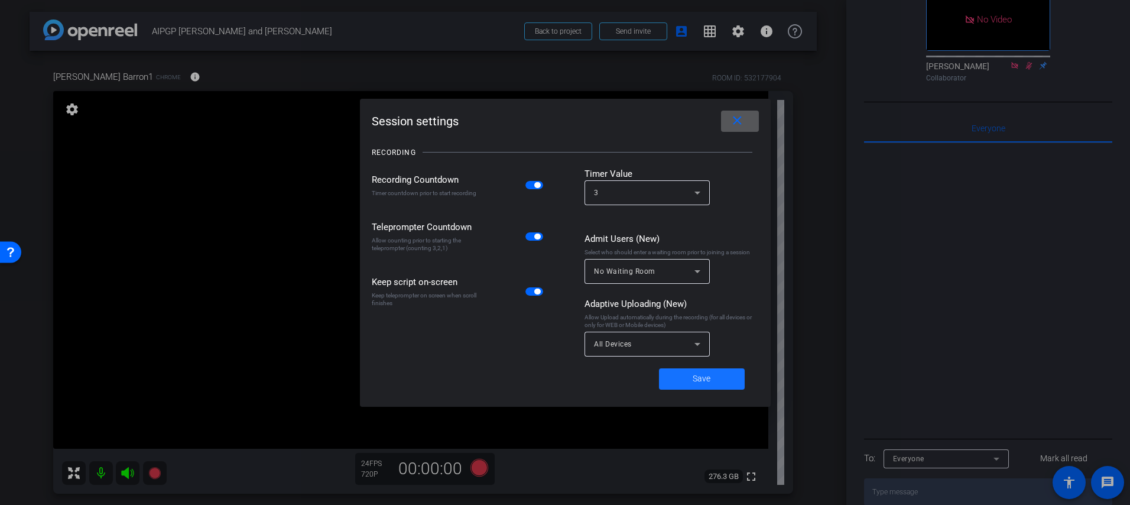
click at [712, 376] on span at bounding box center [702, 379] width 86 height 28
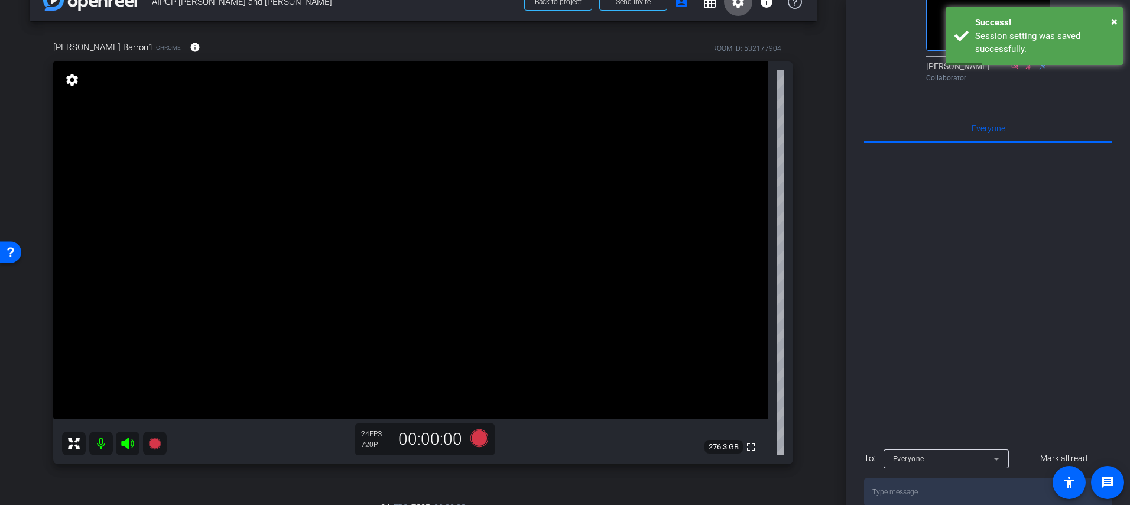
scroll to position [30, 0]
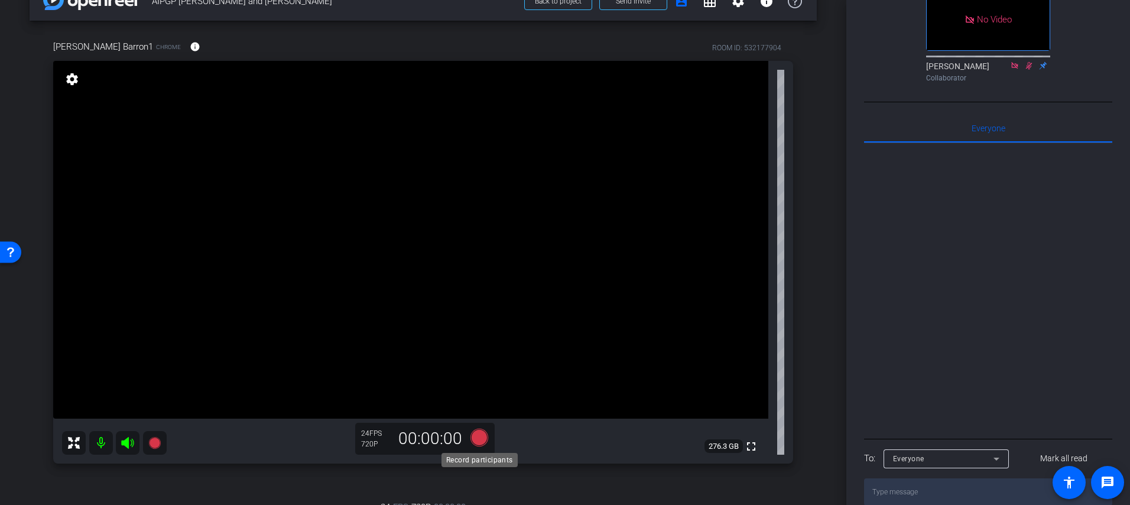
click at [477, 438] on icon at bounding box center [479, 437] width 18 height 18
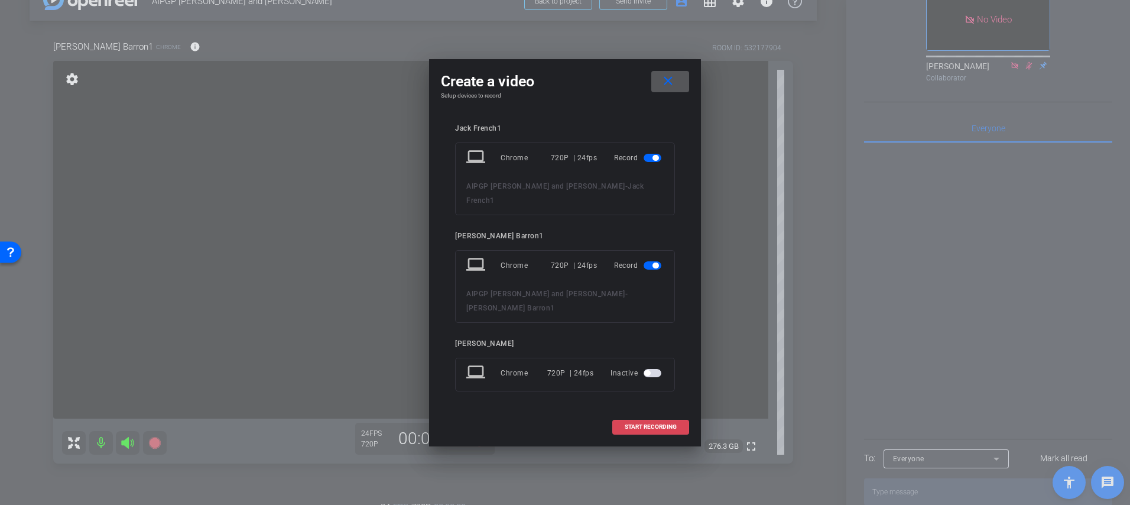
click at [650, 416] on span at bounding box center [651, 426] width 76 height 28
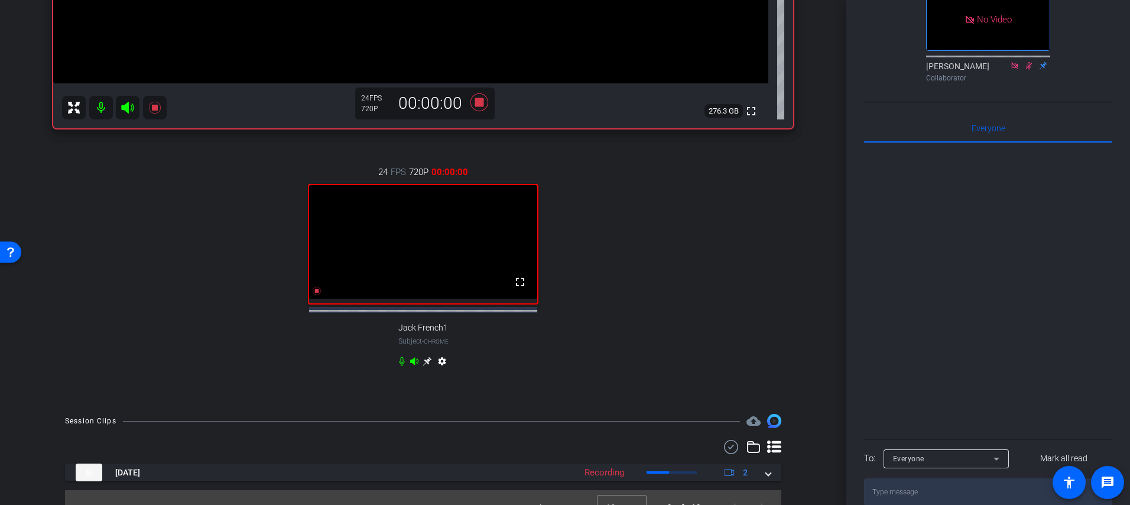
scroll to position [392, 0]
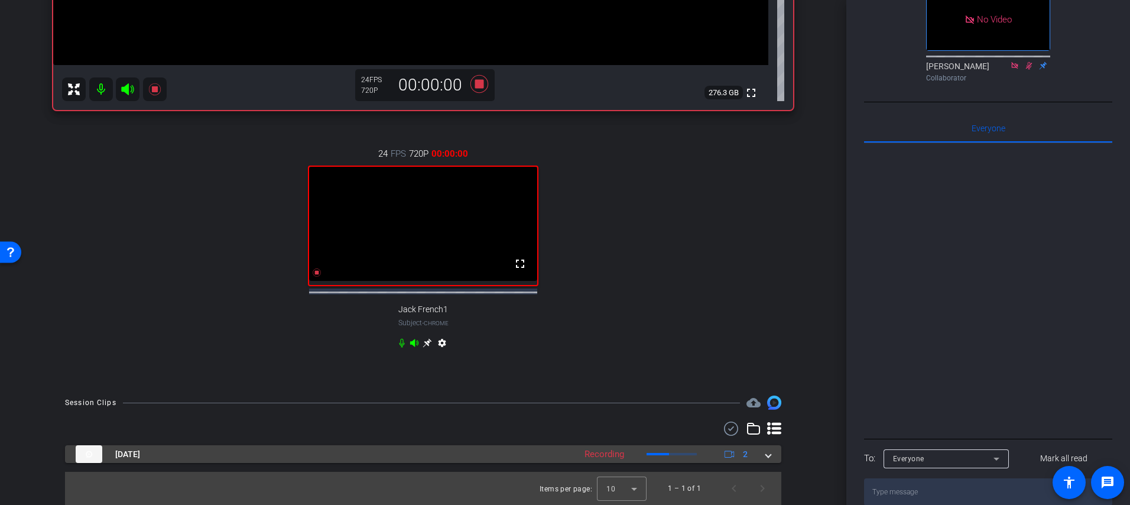
click at [769, 457] on span at bounding box center [768, 454] width 5 height 12
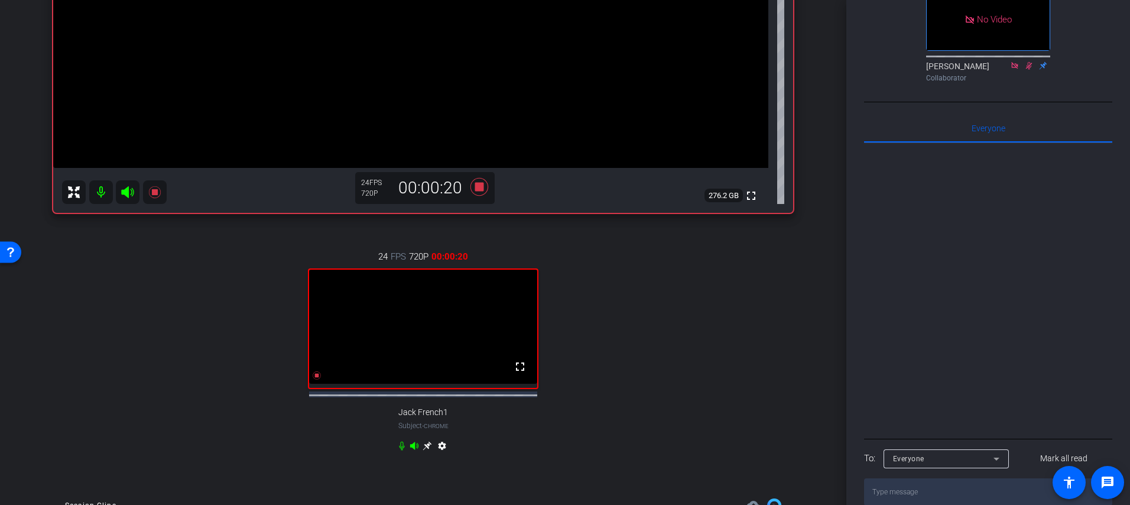
scroll to position [303, 0]
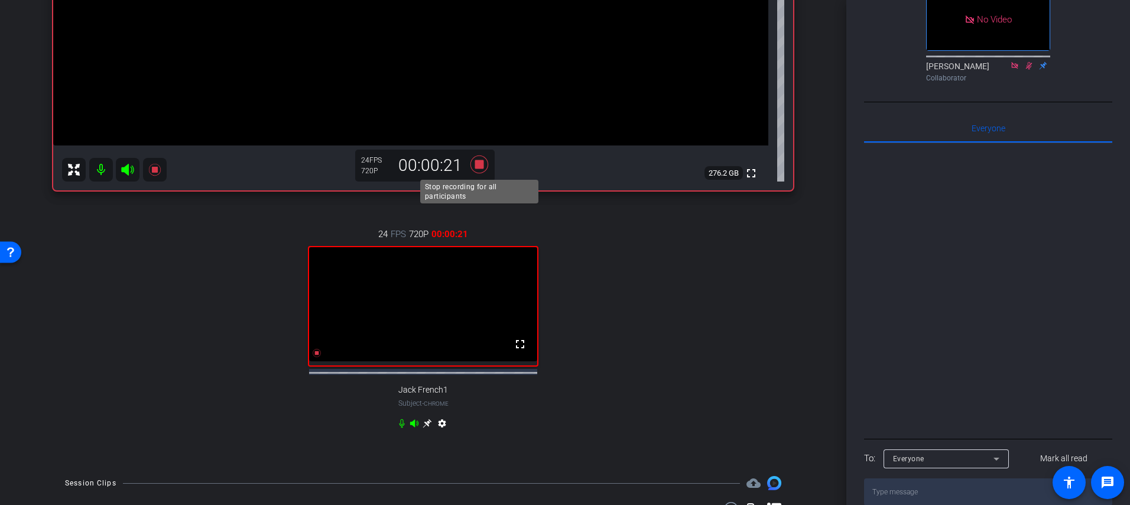
click at [476, 163] on icon at bounding box center [479, 164] width 18 height 18
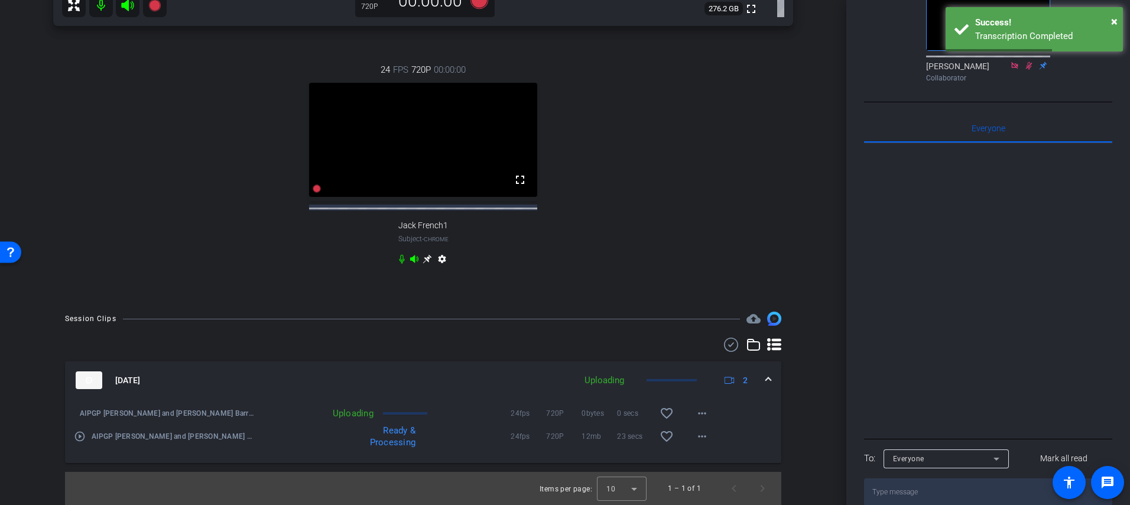
scroll to position [0, 0]
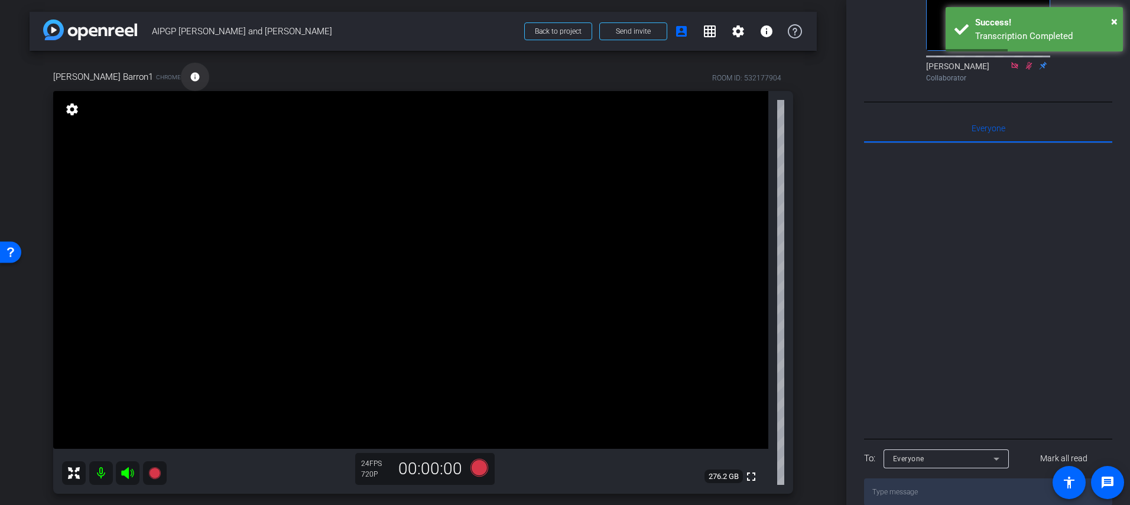
click at [190, 77] on mat-icon "info" at bounding box center [195, 76] width 11 height 11
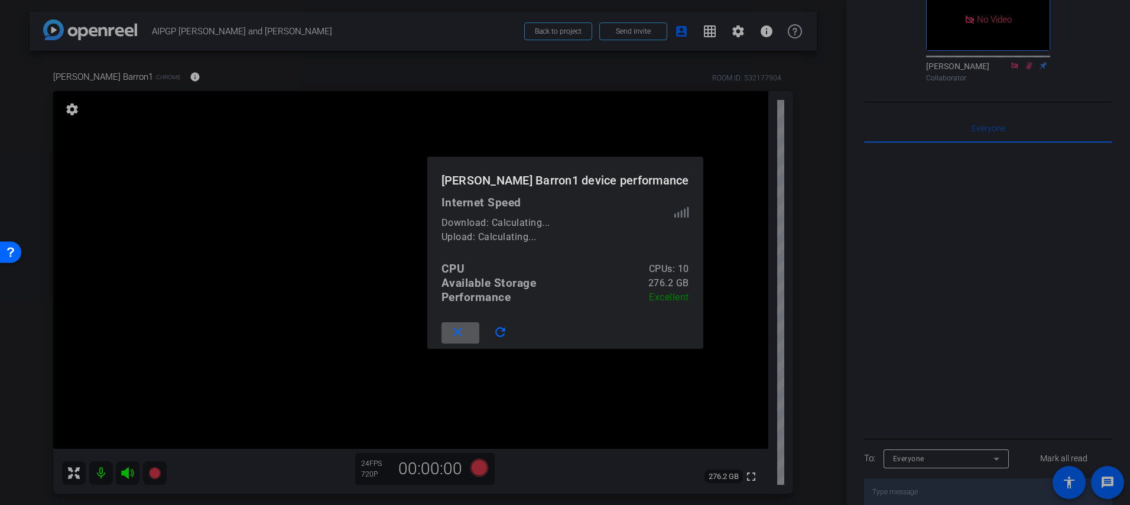
click at [465, 336] on mat-icon "close" at bounding box center [457, 332] width 15 height 15
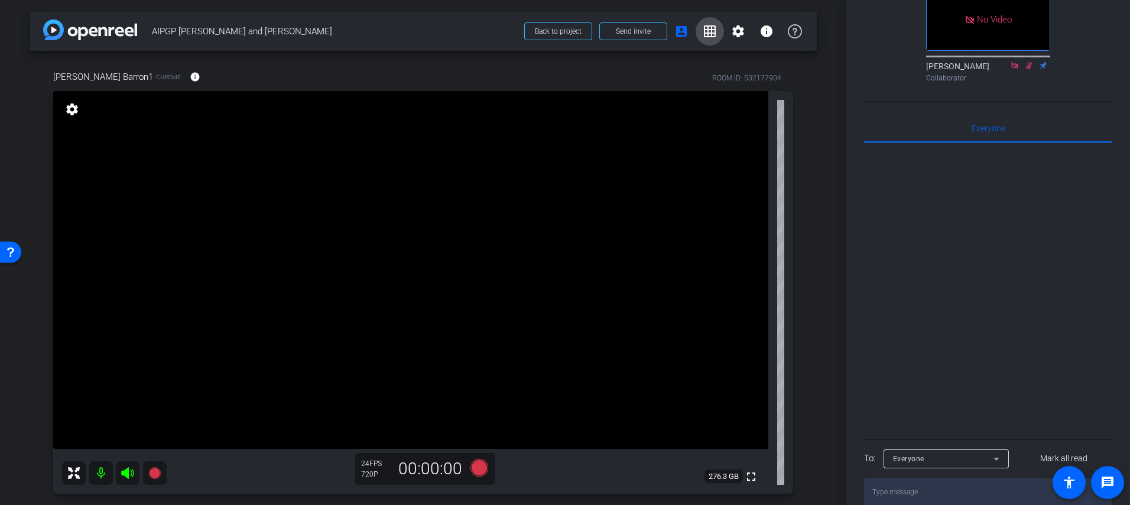
click at [711, 29] on mat-icon "grid_on" at bounding box center [710, 31] width 14 height 14
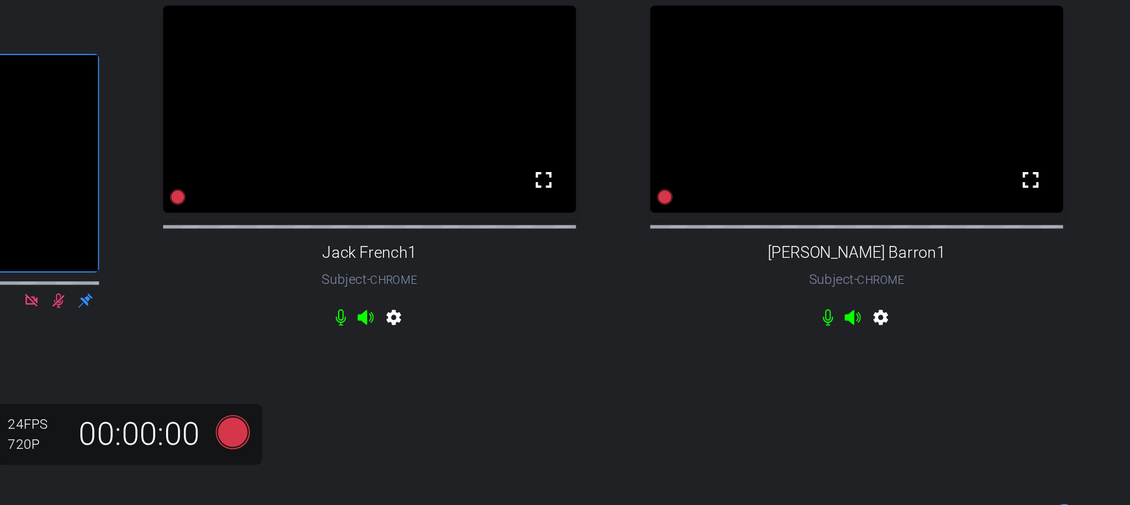
scroll to position [37, 0]
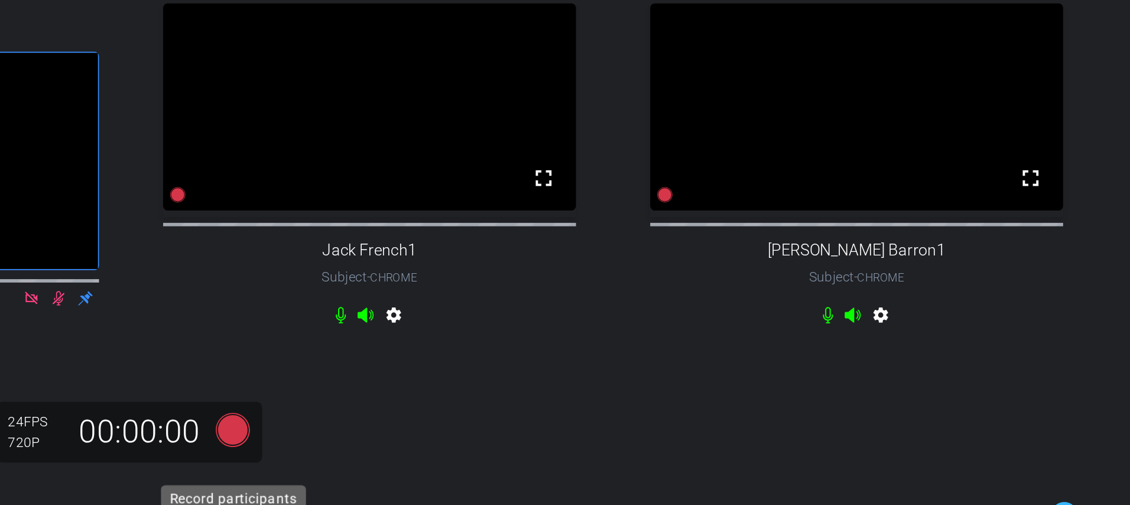
click at [633, 300] on icon at bounding box center [621, 288] width 28 height 21
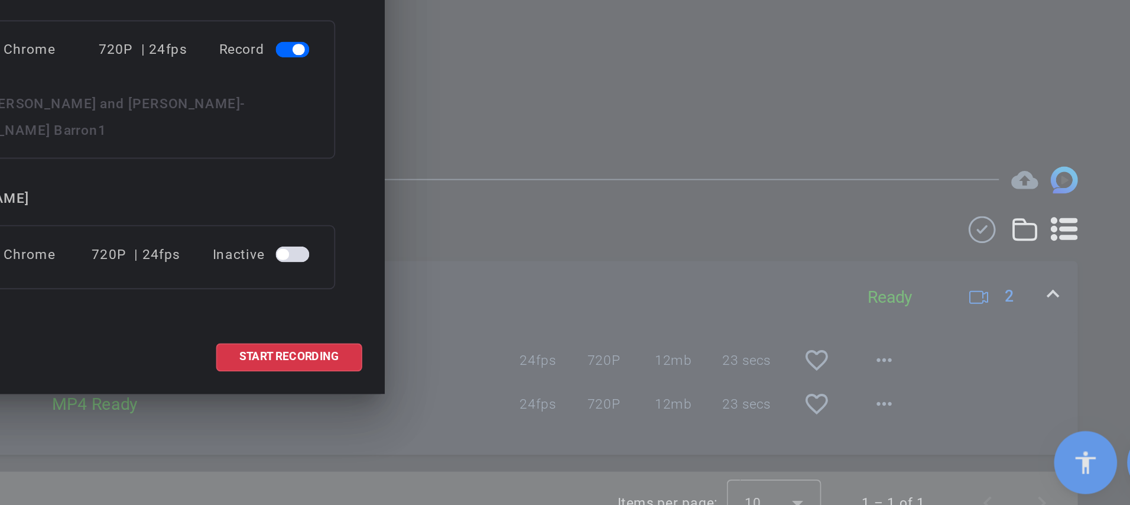
click at [653, 369] on span "button" at bounding box center [652, 373] width 18 height 8
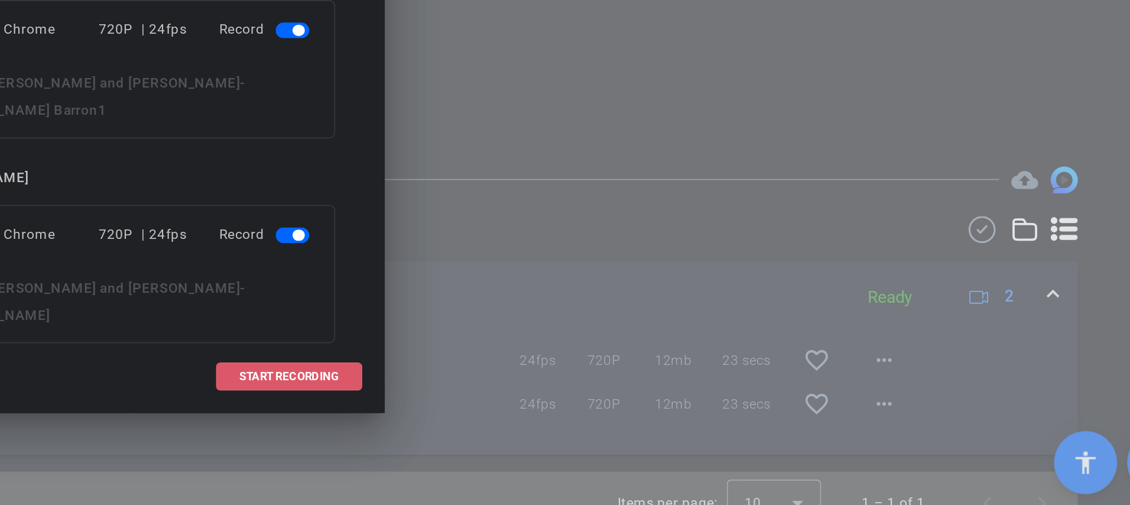
click at [626, 434] on span "START RECORDING" at bounding box center [651, 437] width 52 height 6
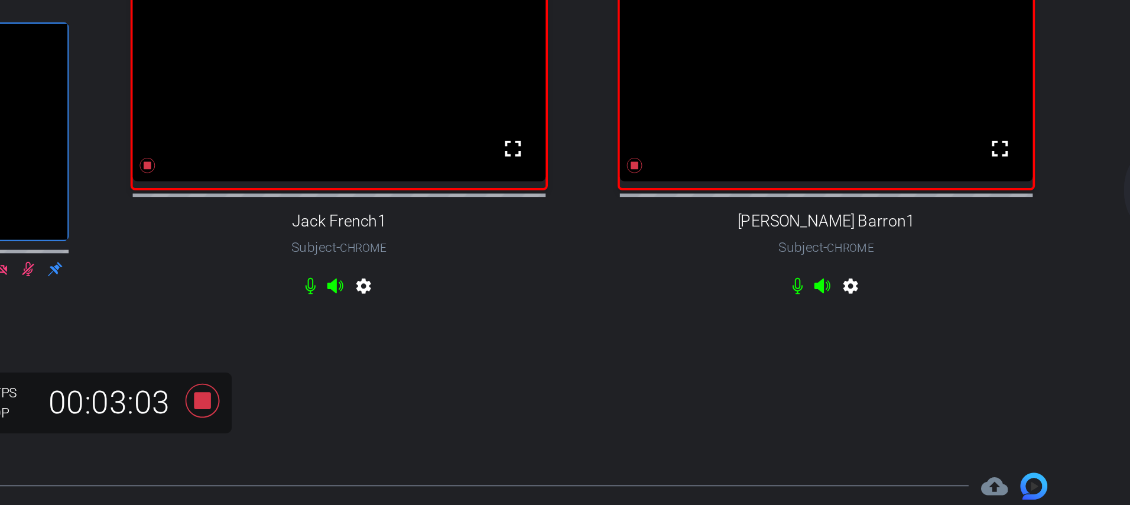
scroll to position [87, 0]
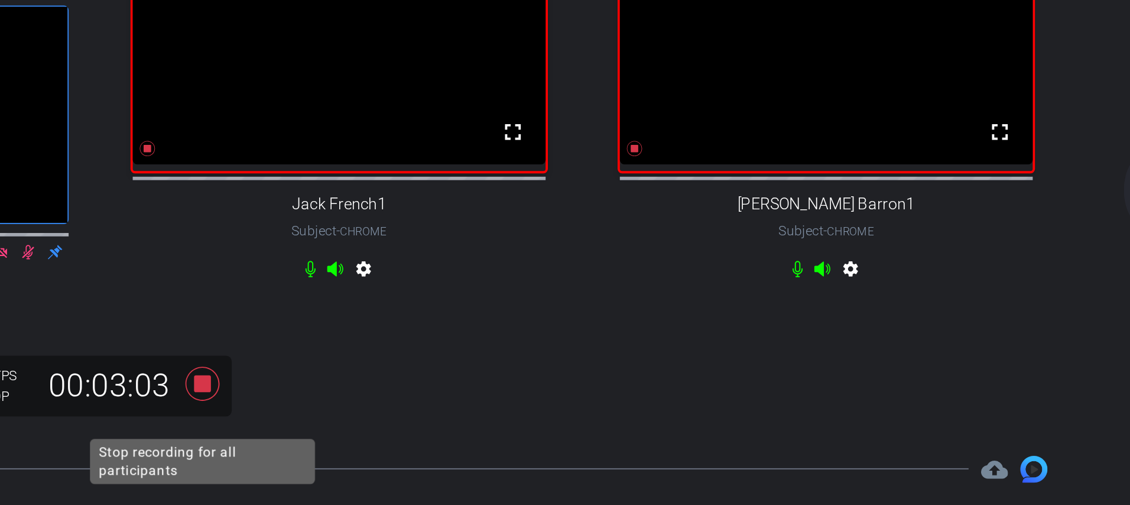
click at [624, 247] on icon at bounding box center [621, 238] width 18 height 18
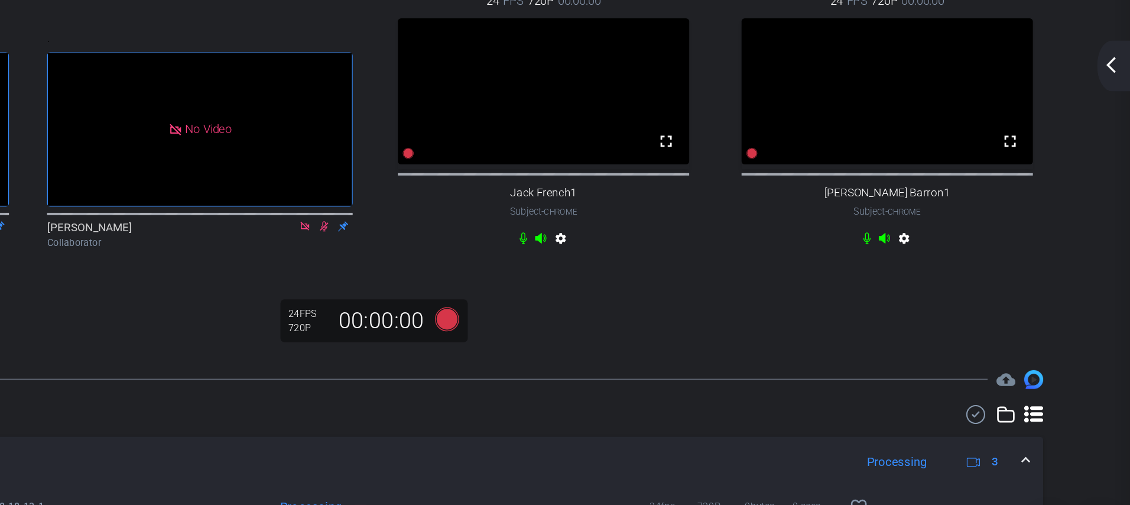
scroll to position [0, 0]
